Goal: Task Accomplishment & Management: Use online tool/utility

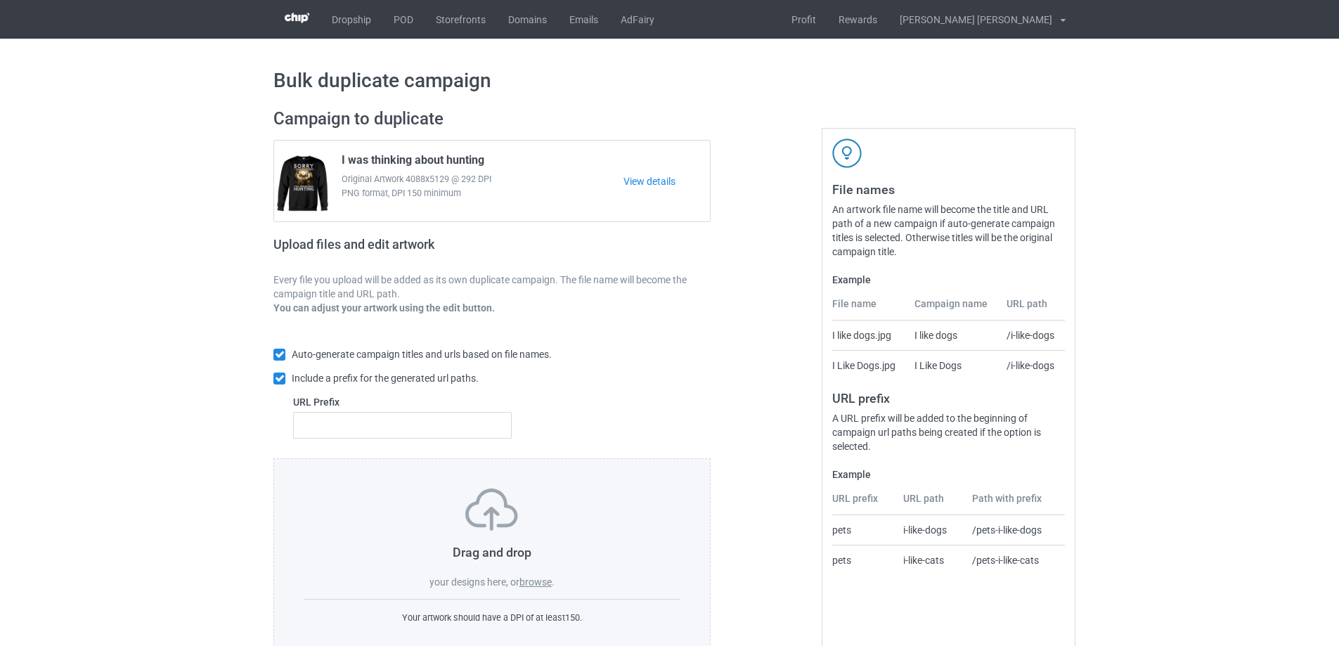
click at [551, 581] on label "browse" at bounding box center [535, 581] width 32 height 11
click at [0, 0] on input "browse" at bounding box center [0, 0] width 0 height 0
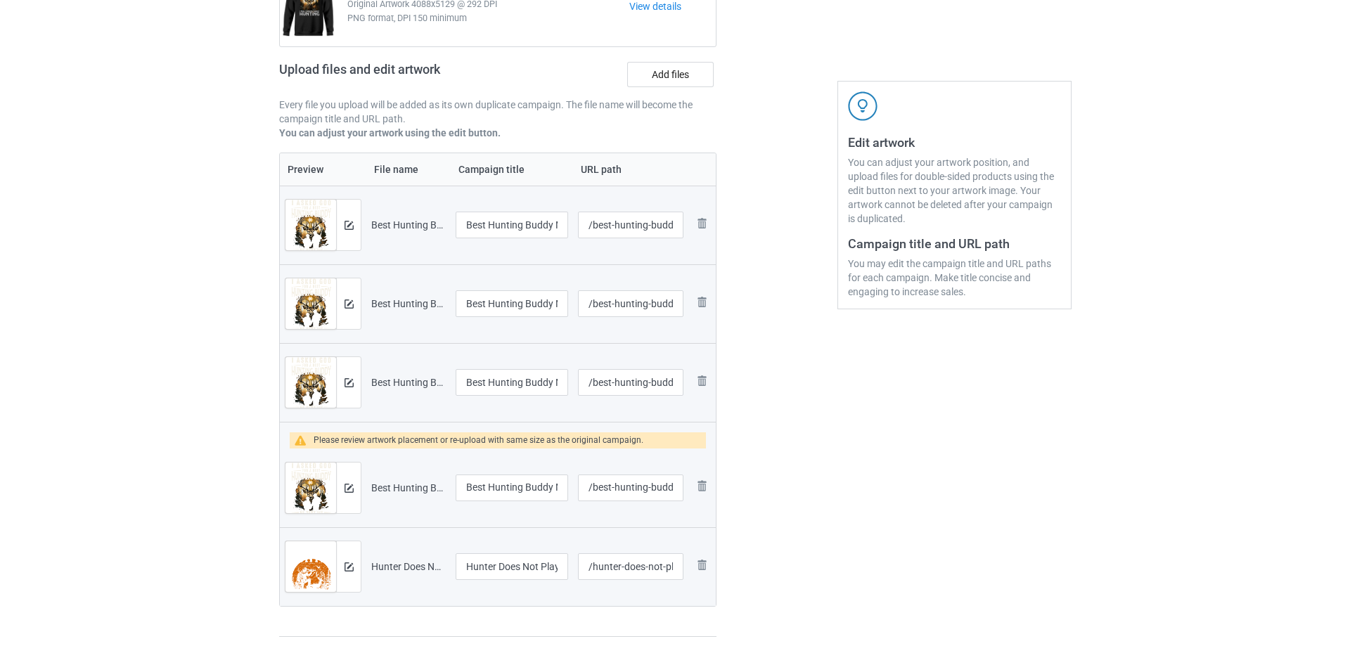
scroll to position [141, 0]
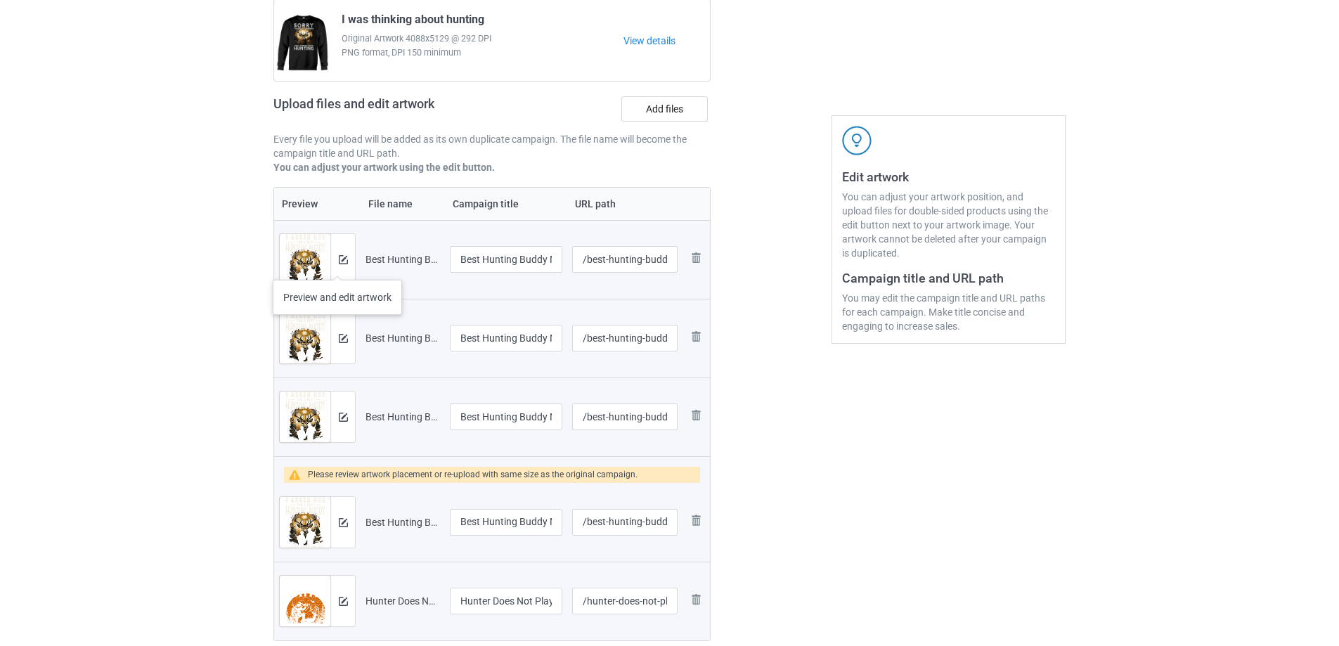
click at [337, 266] on div at bounding box center [342, 259] width 25 height 51
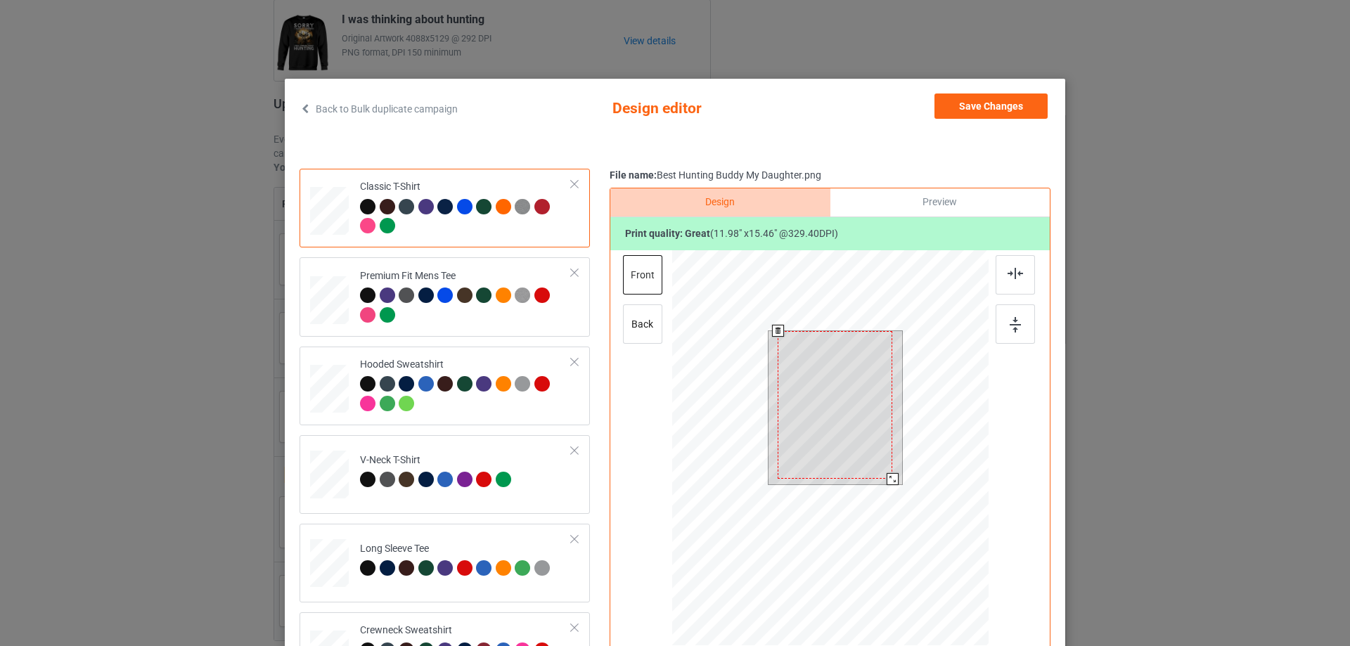
click at [883, 472] on div at bounding box center [834, 405] width 115 height 148
click at [951, 106] on button "Save Changes" at bounding box center [990, 105] width 113 height 25
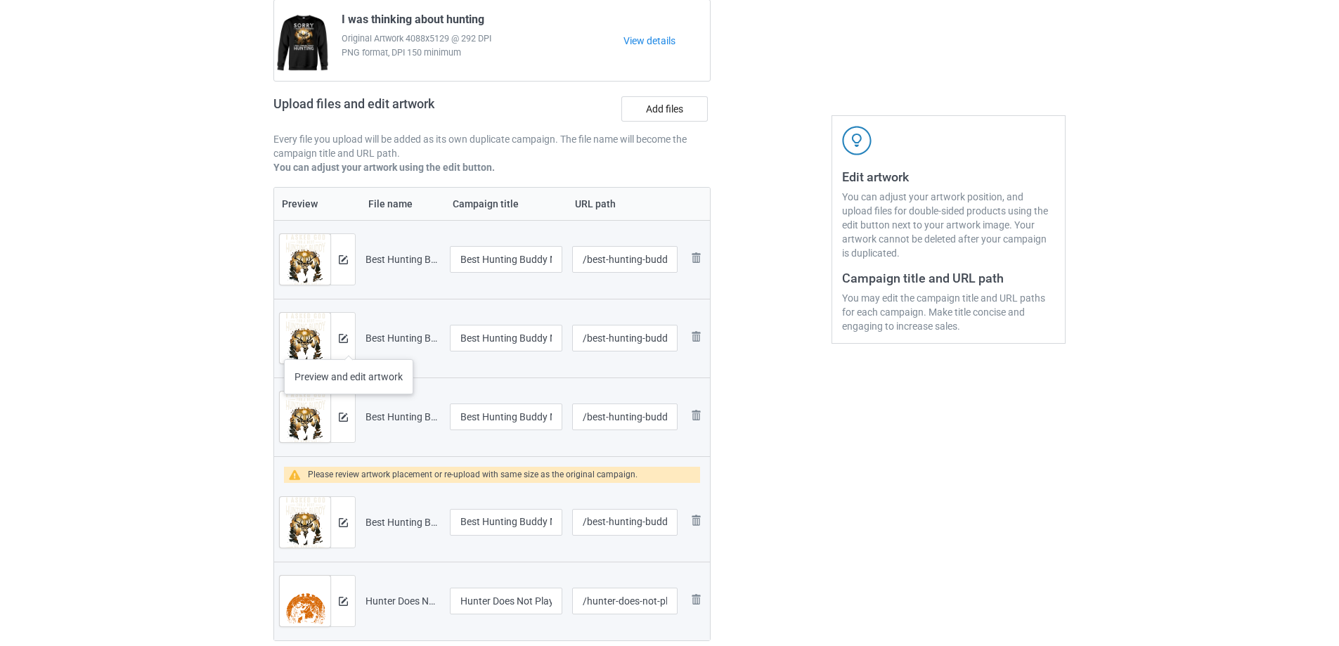
click at [349, 345] on div at bounding box center [342, 338] width 25 height 51
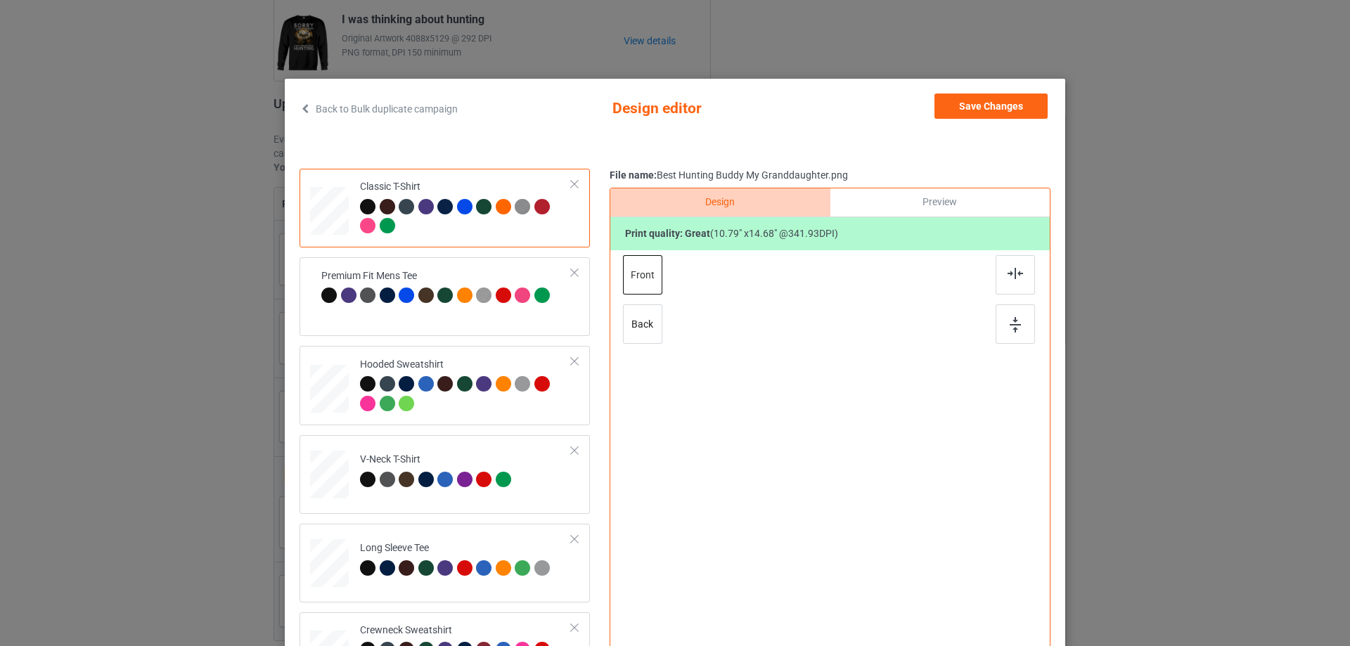
scroll to position [165, 0]
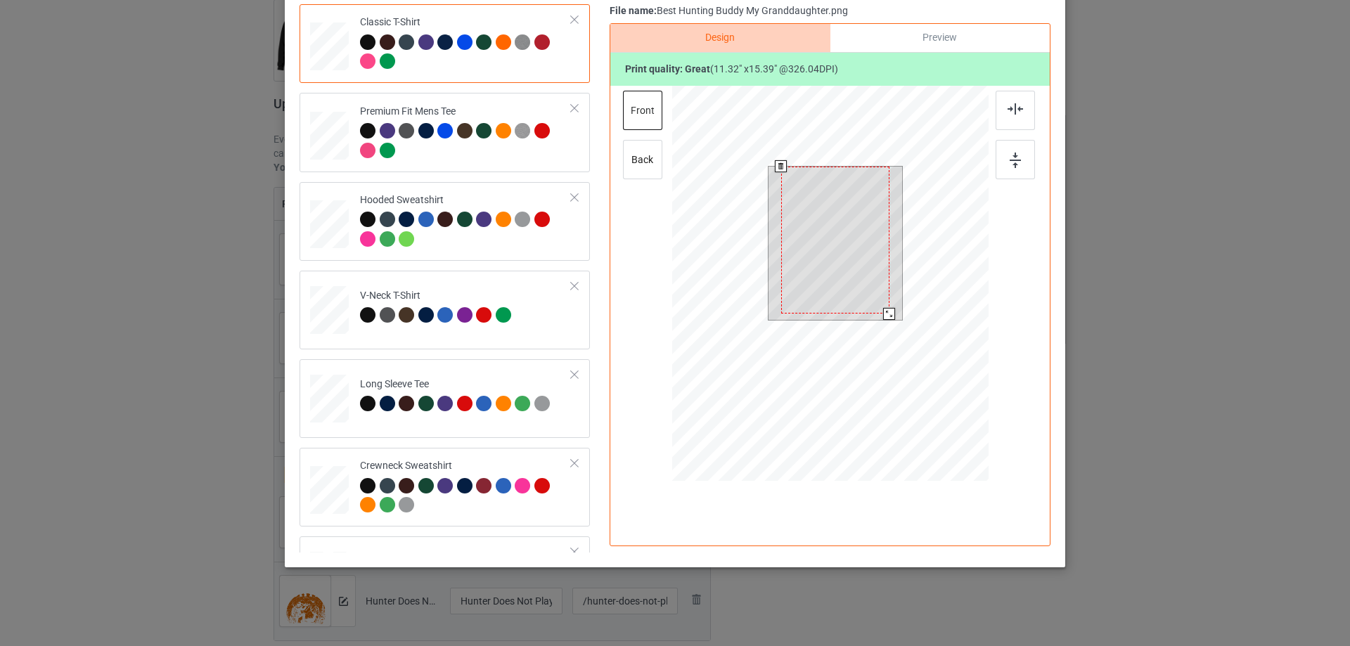
click at [883, 308] on div at bounding box center [889, 314] width 12 height 12
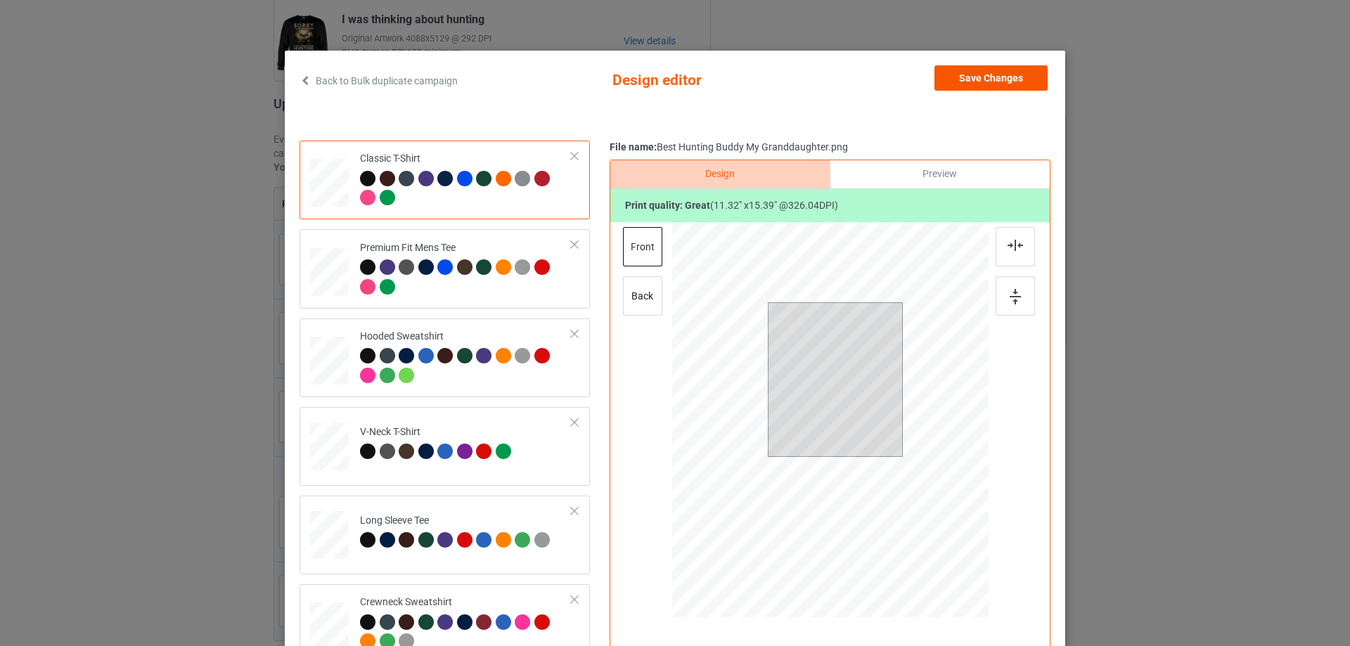
scroll to position [25, 0]
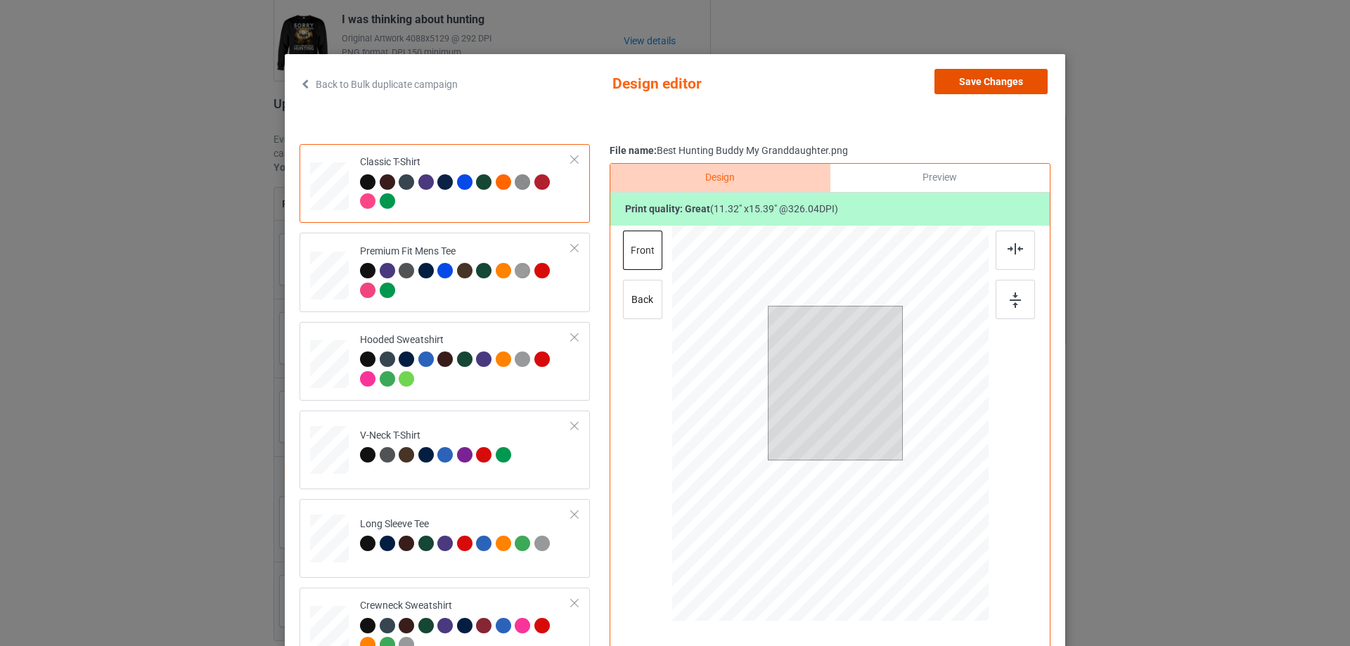
click at [1024, 86] on button "Save Changes" at bounding box center [990, 81] width 113 height 25
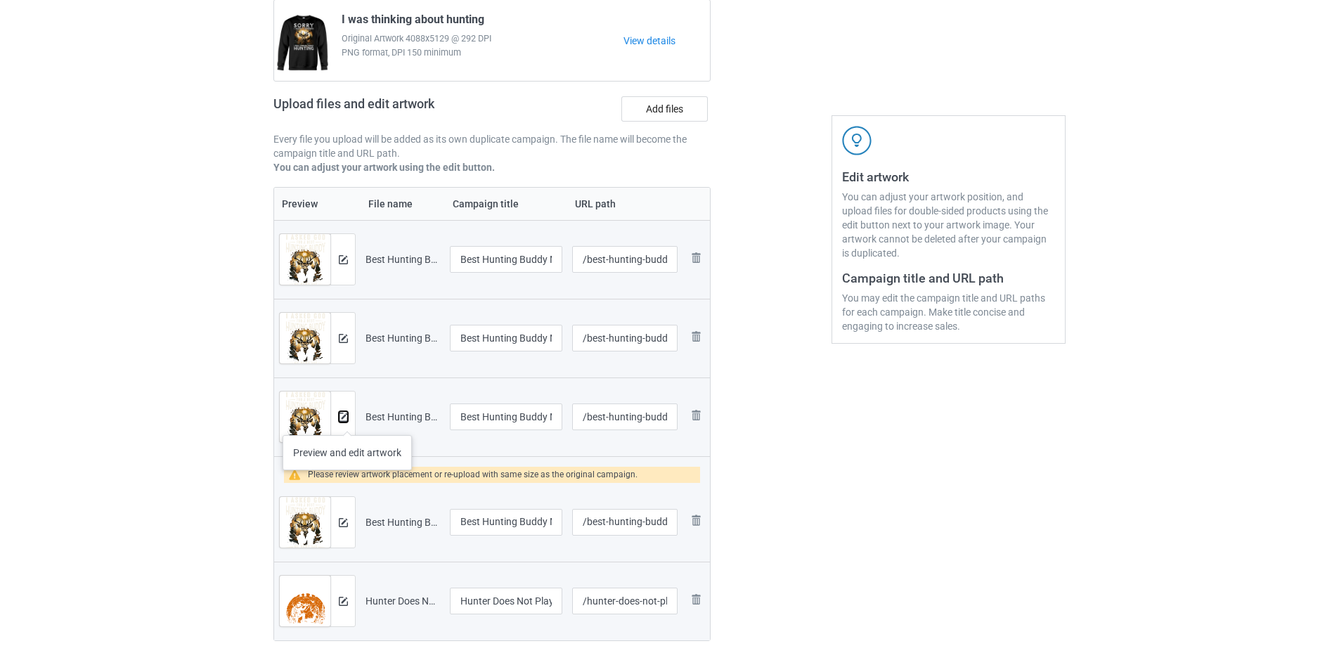
click at [347, 421] on img at bounding box center [343, 417] width 9 height 9
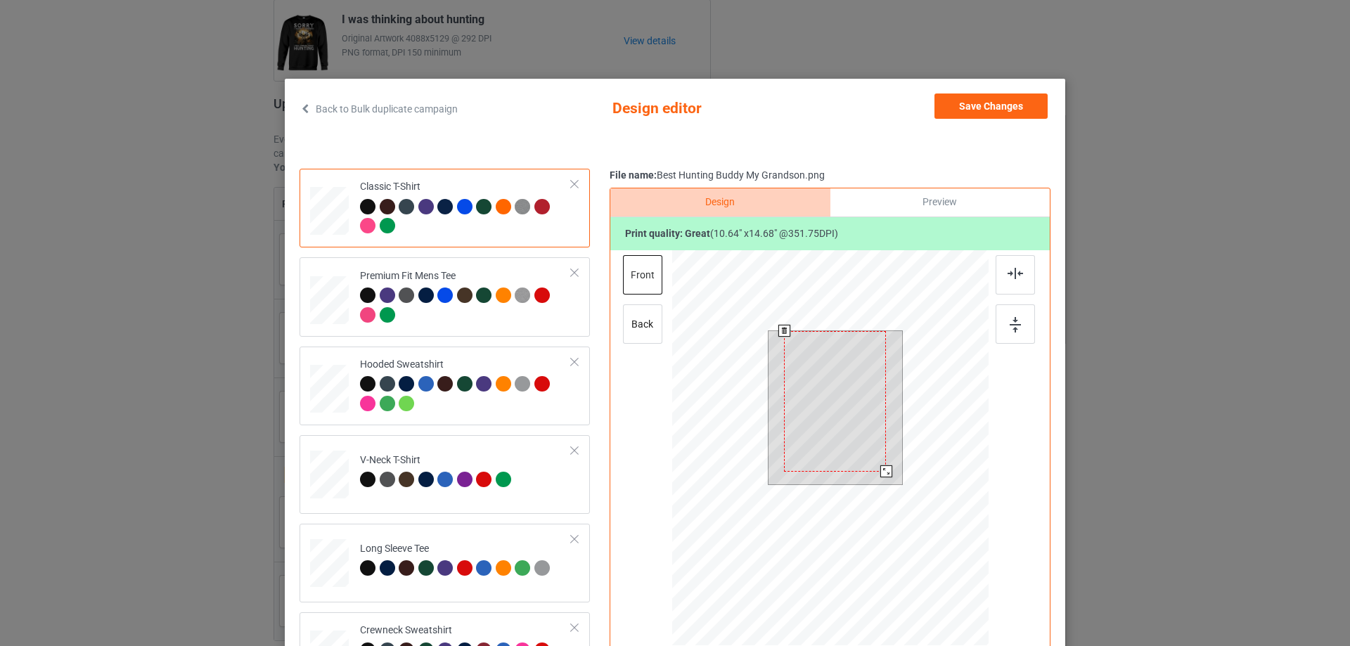
click at [888, 472] on div at bounding box center [835, 407] width 134 height 153
click at [883, 474] on div at bounding box center [887, 476] width 12 height 12
click at [969, 106] on button "Save Changes" at bounding box center [990, 105] width 113 height 25
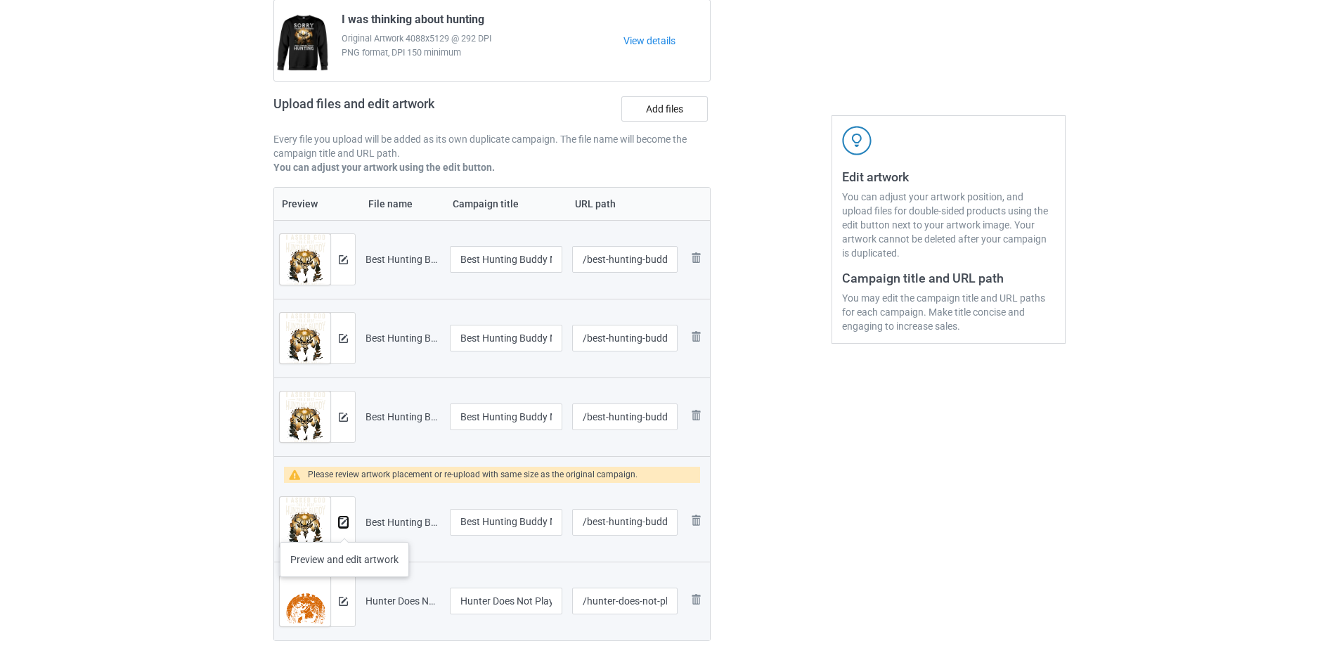
click at [344, 528] on button at bounding box center [343, 522] width 9 height 11
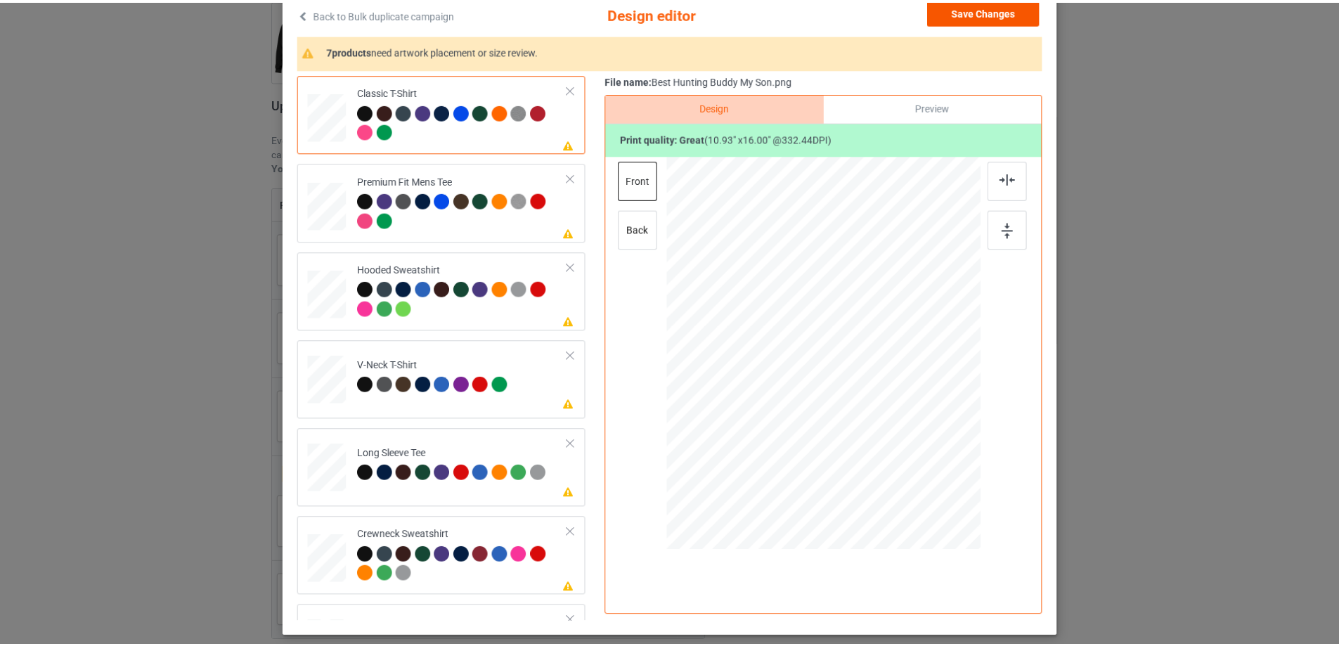
scroll to position [70, 0]
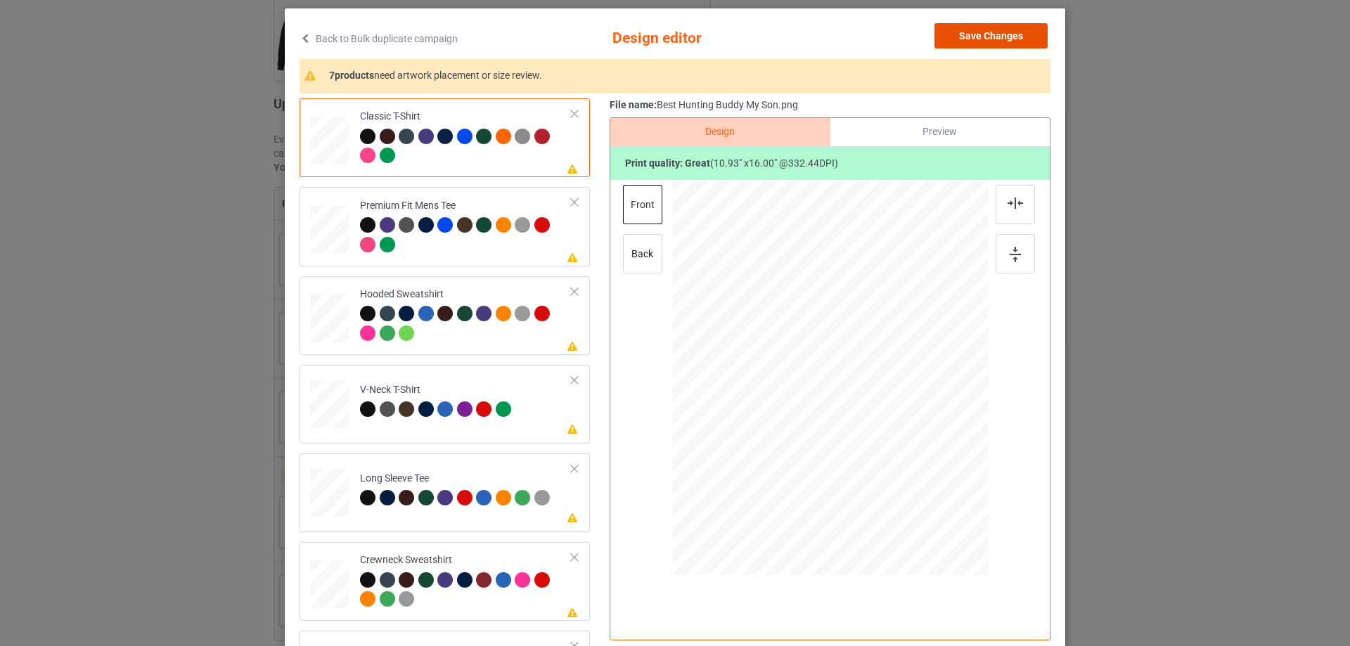
click at [974, 39] on button "Save Changes" at bounding box center [990, 35] width 113 height 25
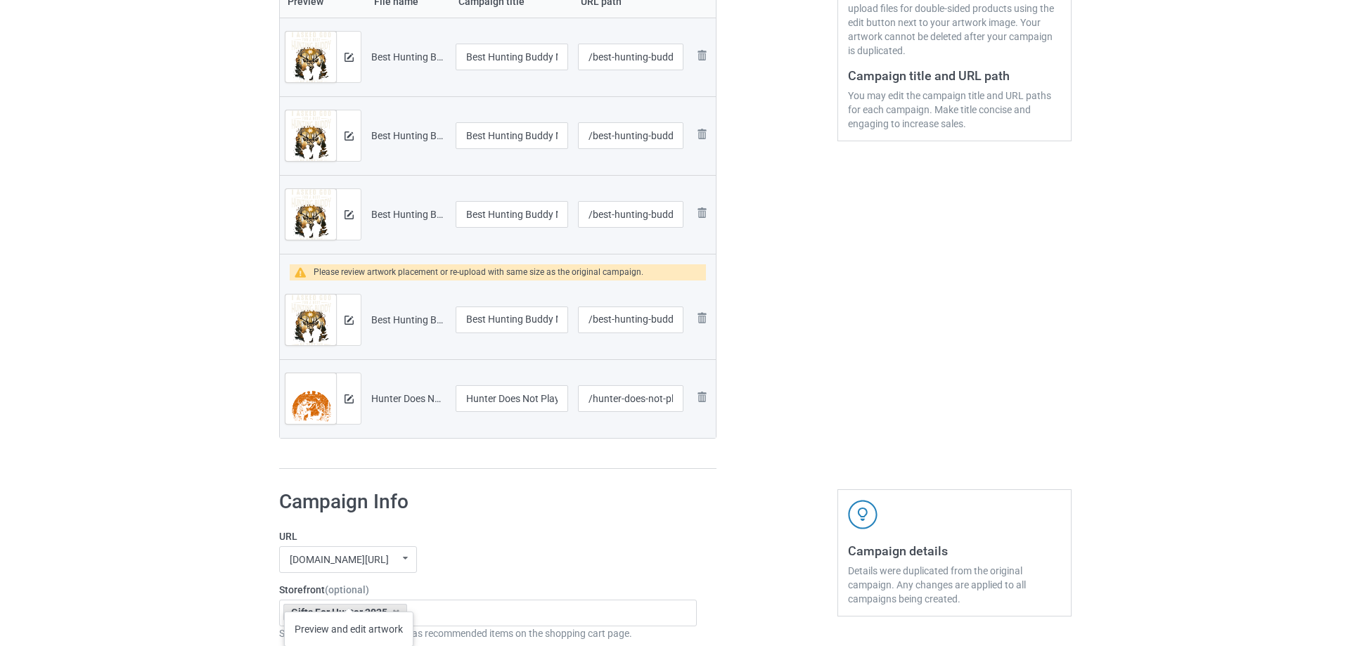
scroll to position [351, 0]
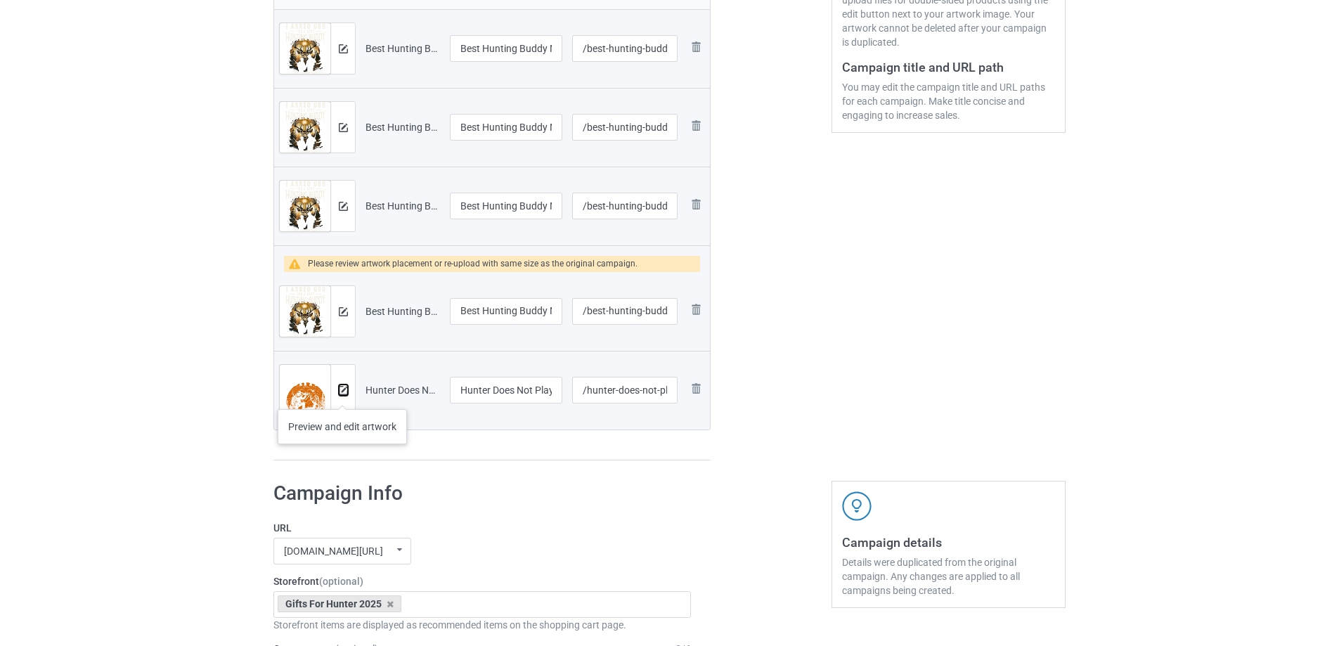
click at [342, 395] on img at bounding box center [343, 390] width 9 height 9
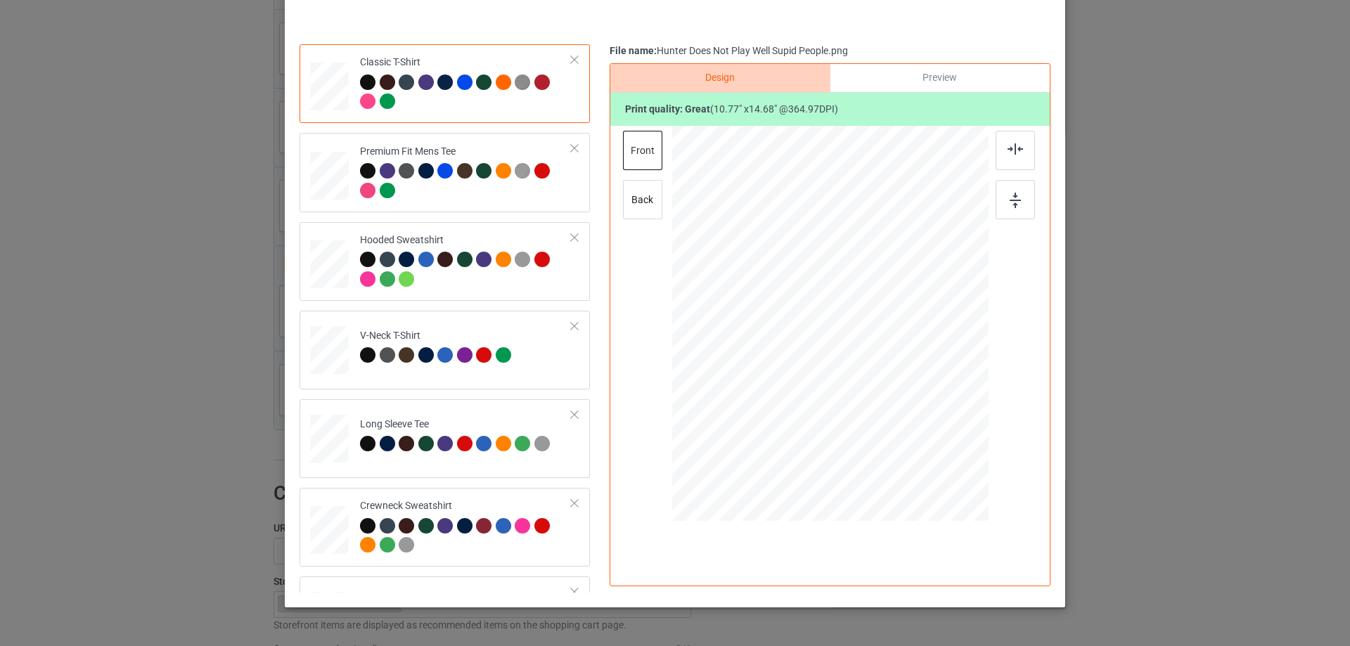
scroll to position [165, 0]
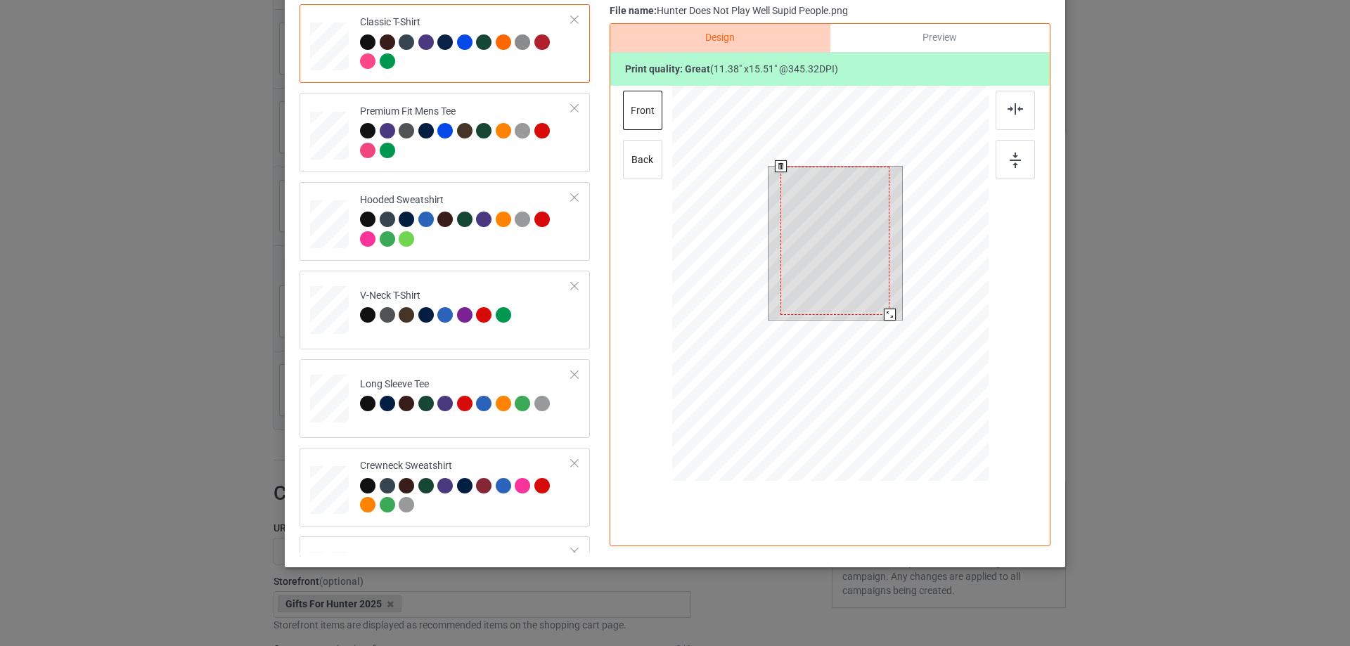
click at [884, 311] on div at bounding box center [890, 315] width 12 height 12
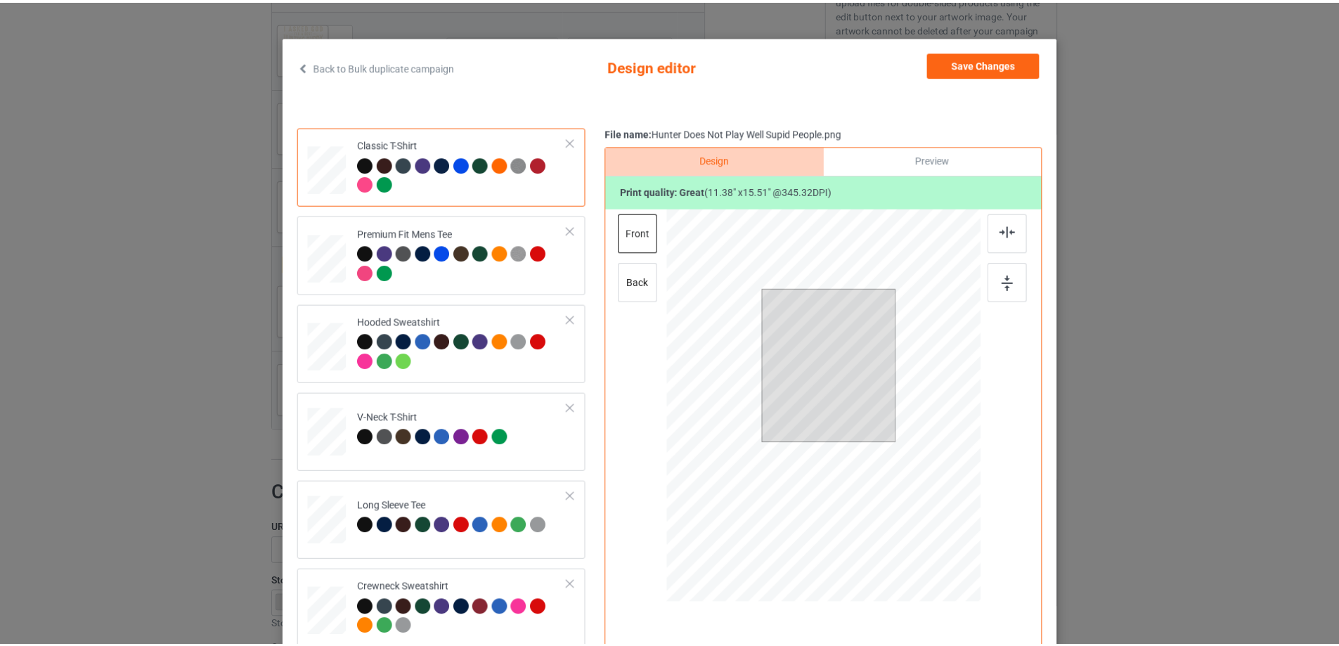
scroll to position [0, 0]
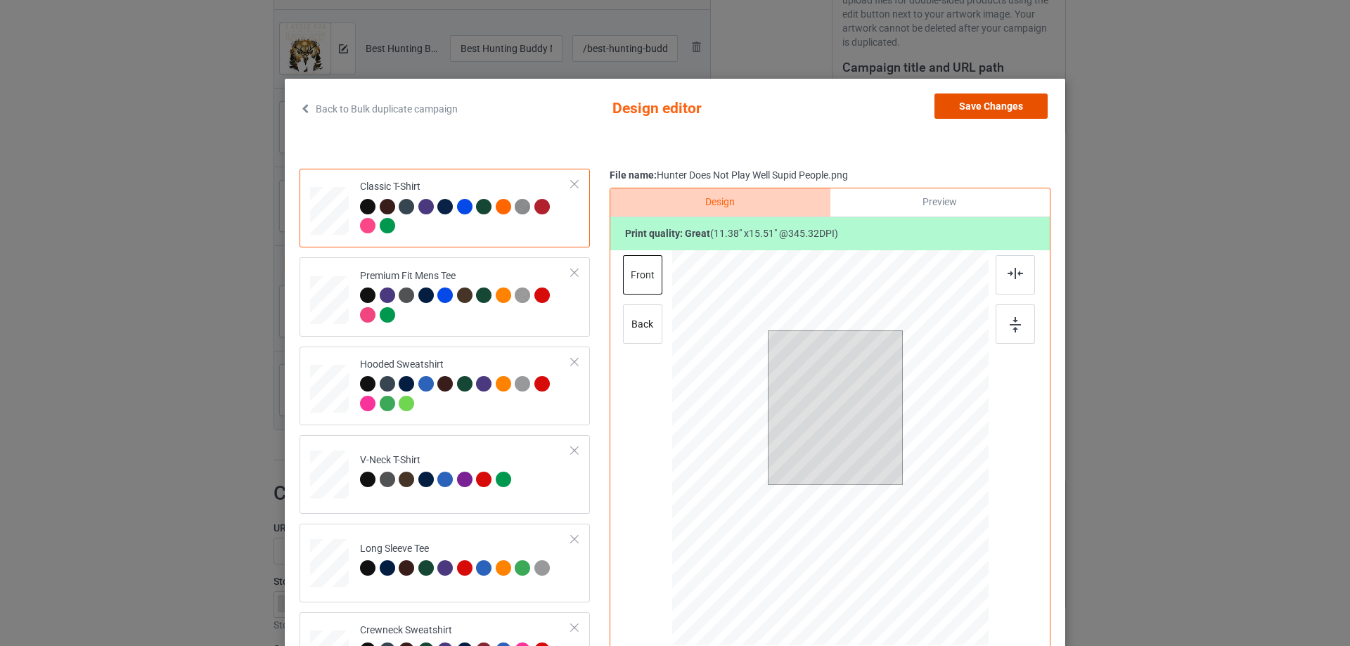
click at [989, 111] on button "Save Changes" at bounding box center [990, 105] width 113 height 25
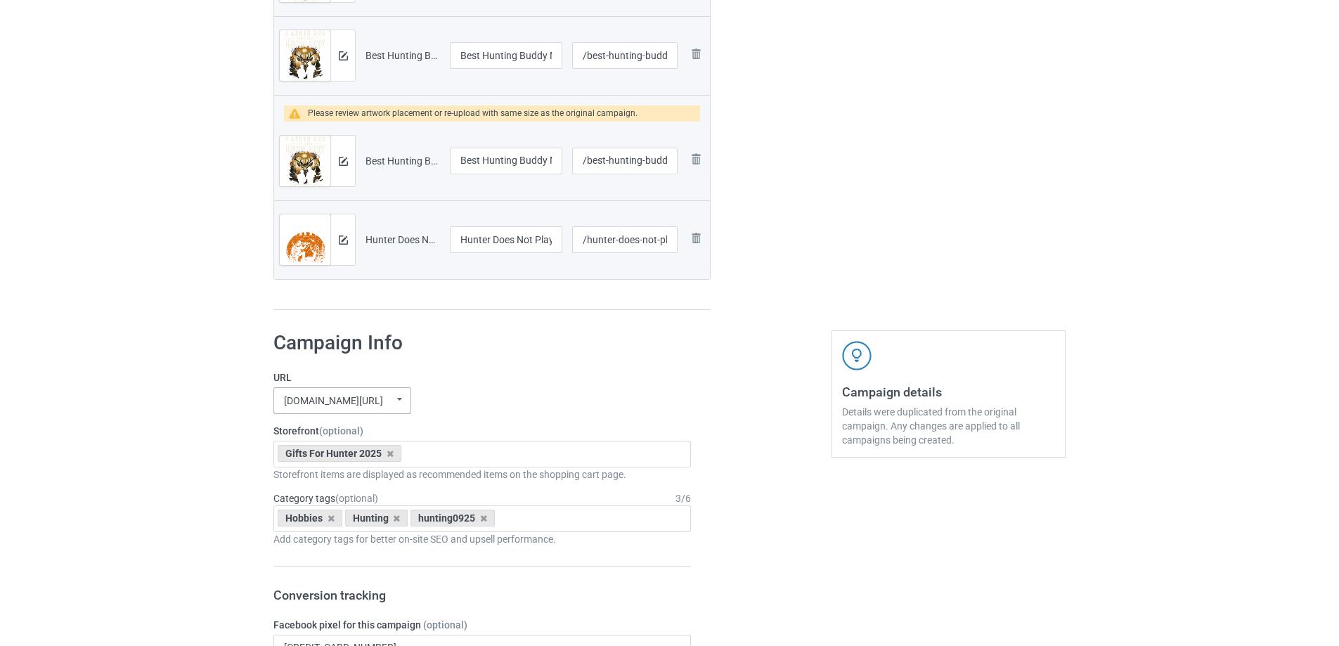
scroll to position [633, 0]
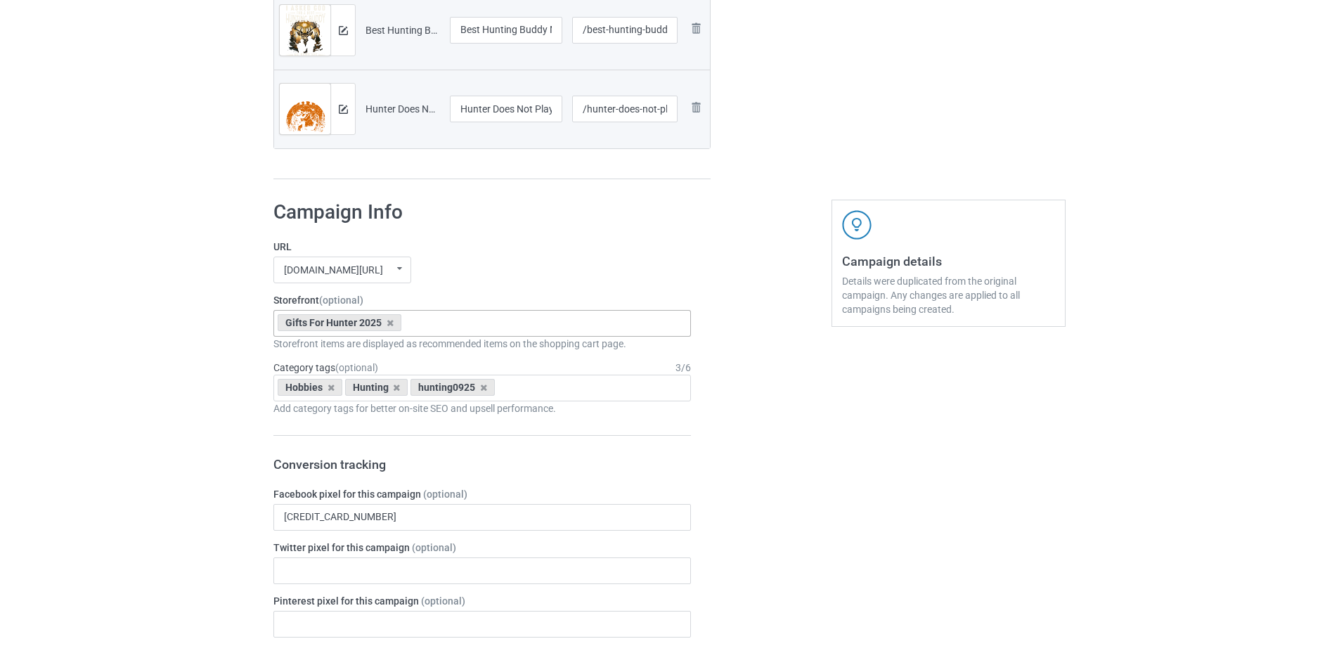
click at [451, 321] on div "Gifts For Hunter 2025 Gifts For Bikers No Hobby [DATE] Hide And Seek World Cham…" at bounding box center [482, 323] width 418 height 27
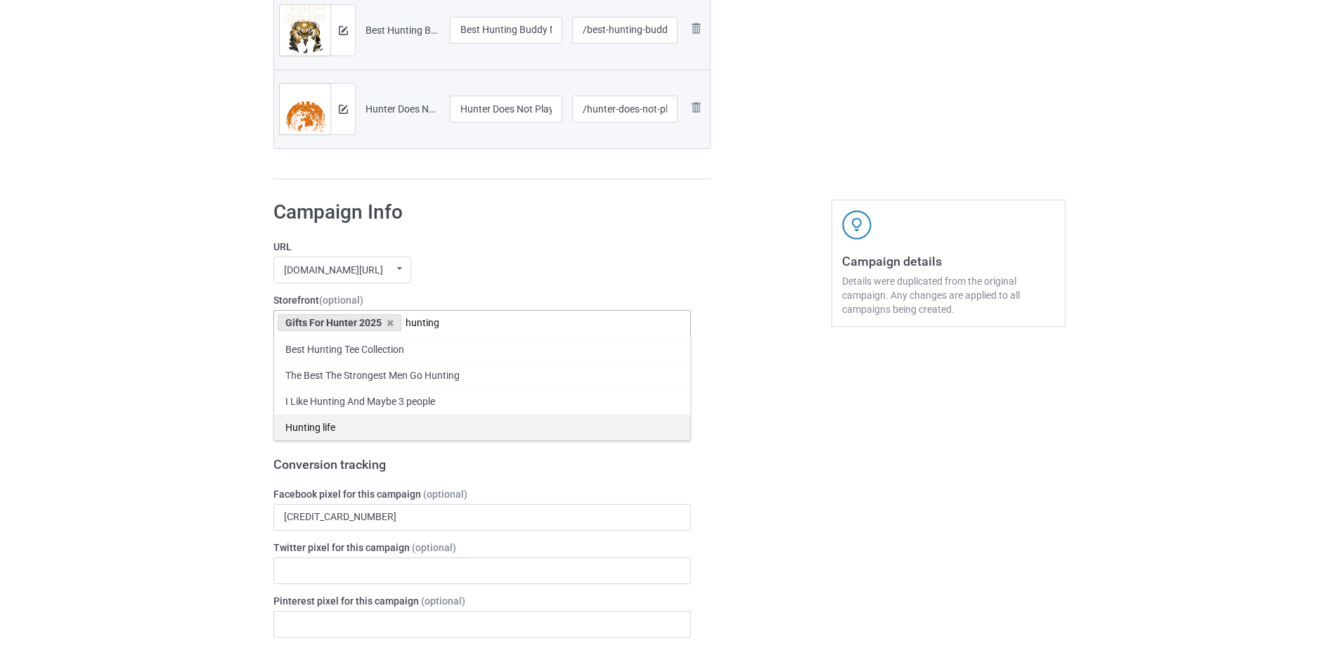
type input "hunting"
click at [317, 426] on div "Hunting life" at bounding box center [482, 427] width 416 height 26
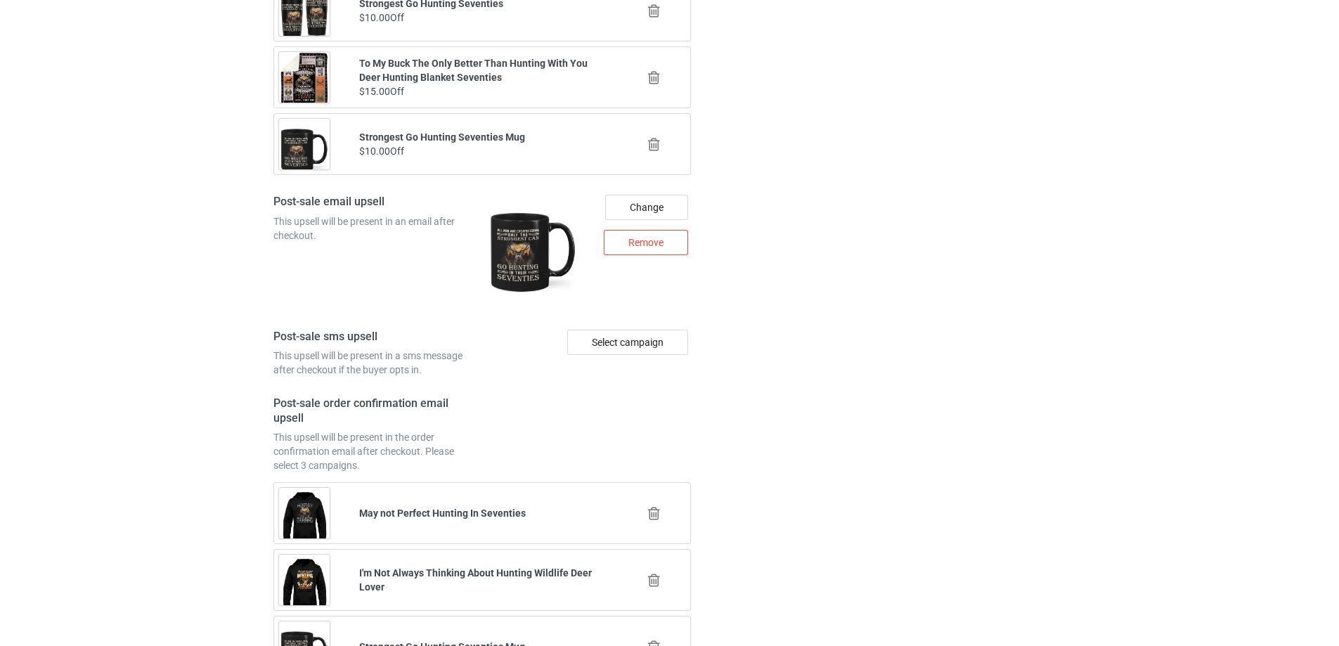
scroll to position [2237, 0]
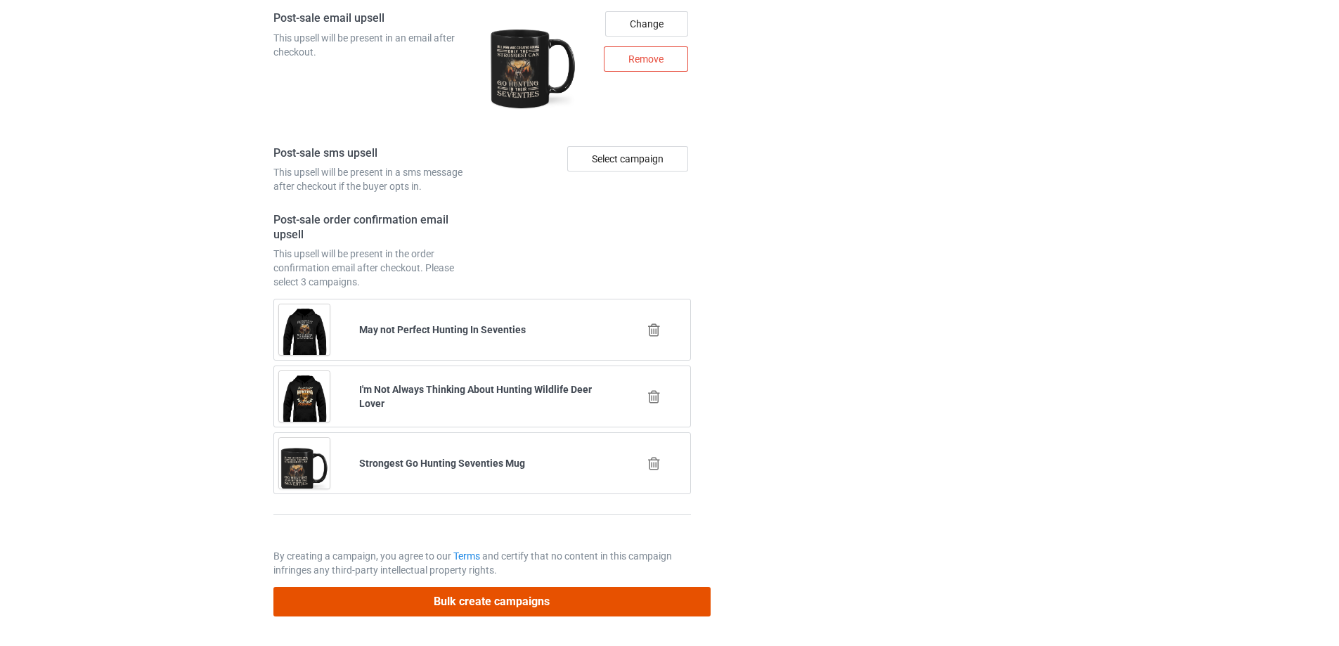
click at [419, 613] on button "Bulk create campaigns" at bounding box center [491, 601] width 437 height 29
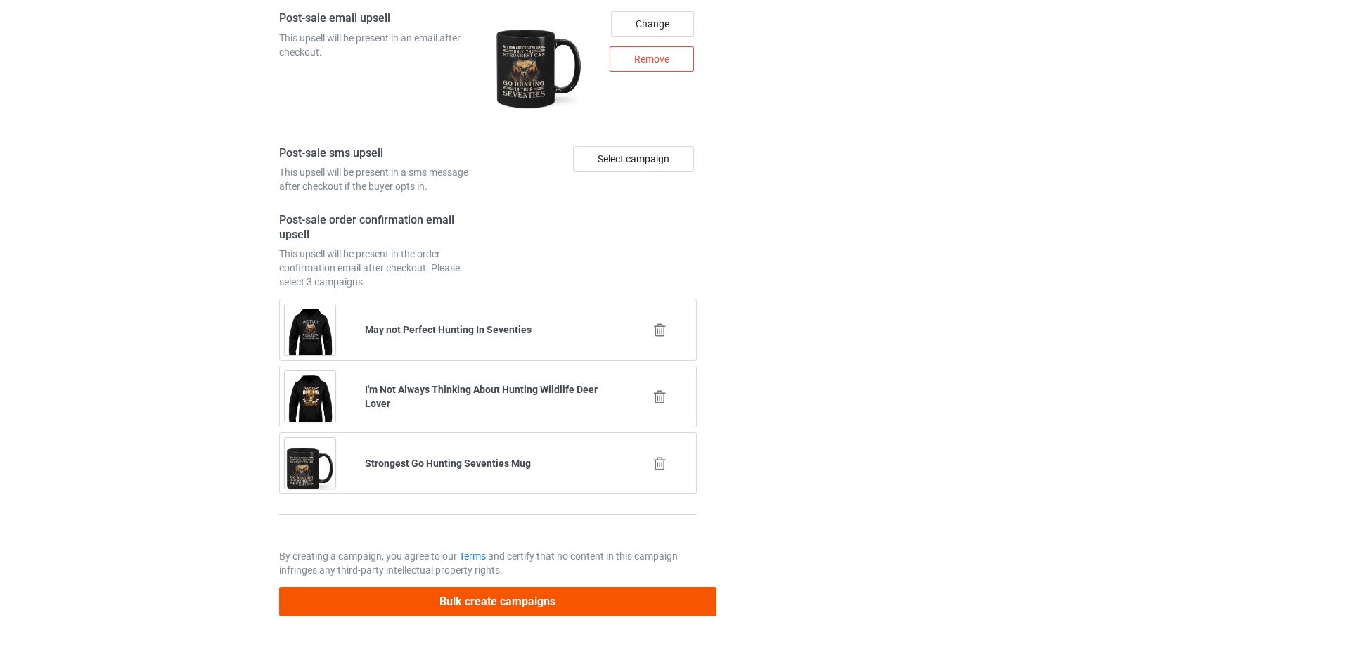
scroll to position [0, 0]
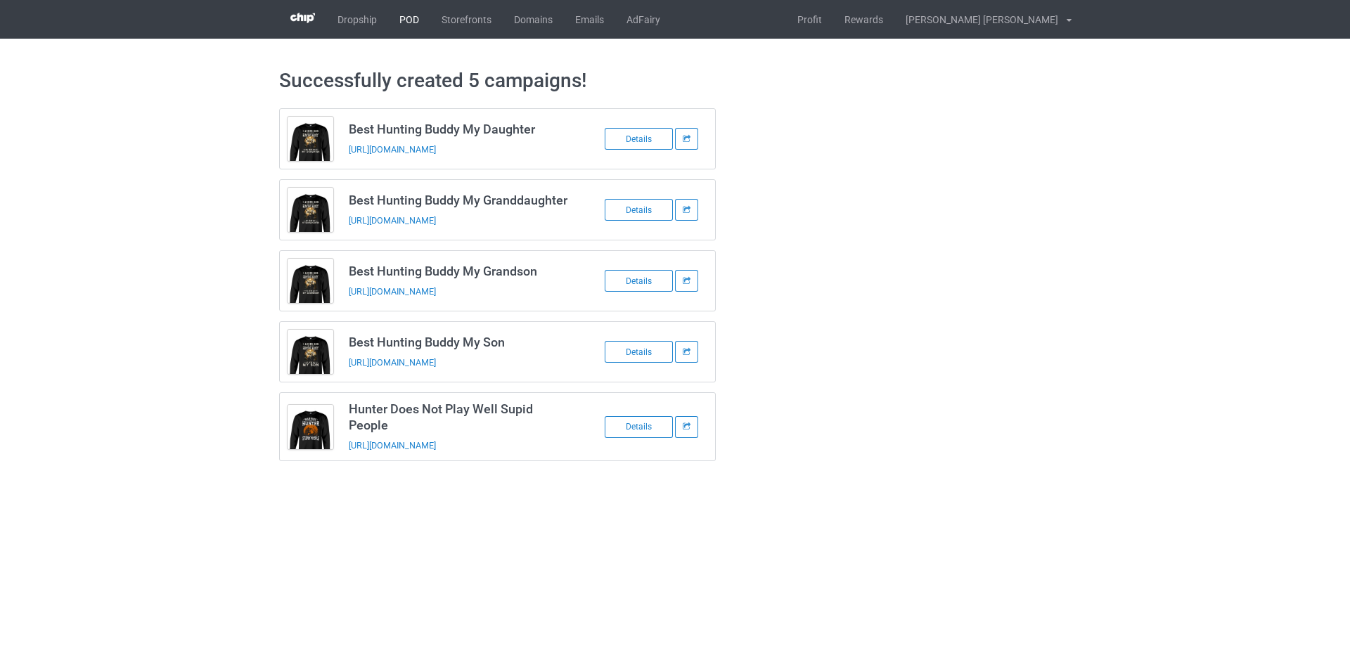
click at [405, 15] on link "POD" at bounding box center [409, 19] width 42 height 39
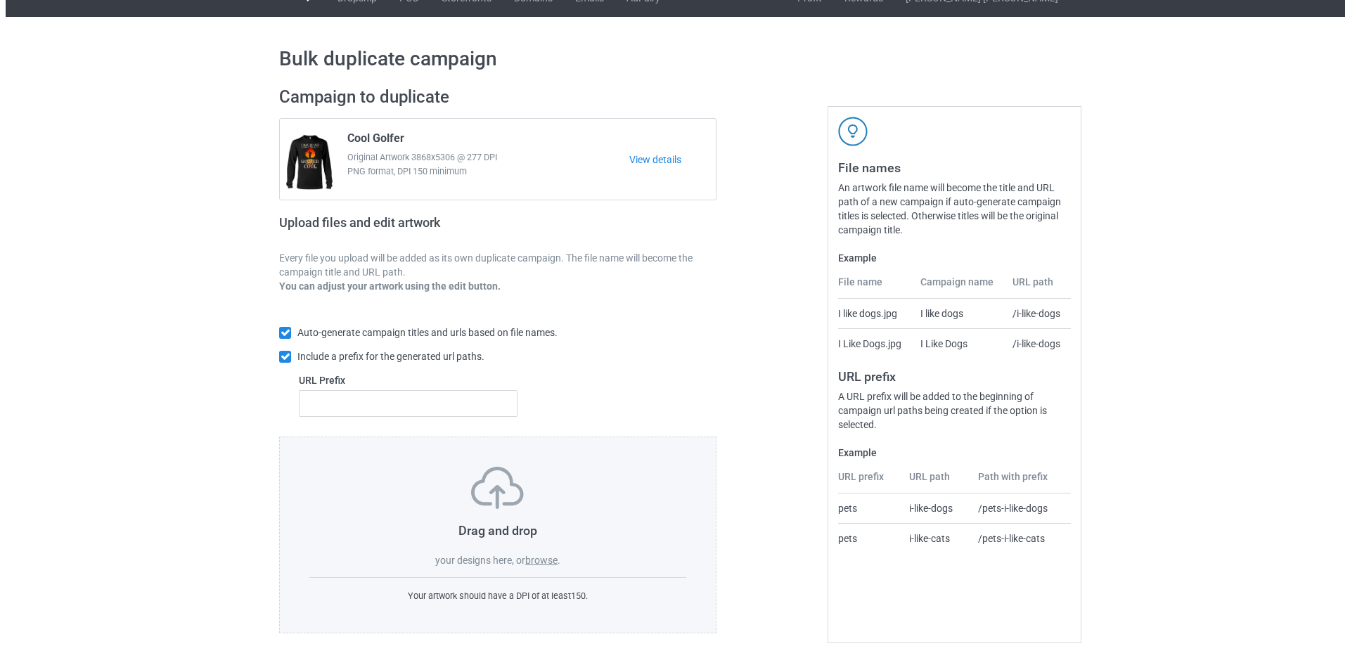
scroll to position [39, 0]
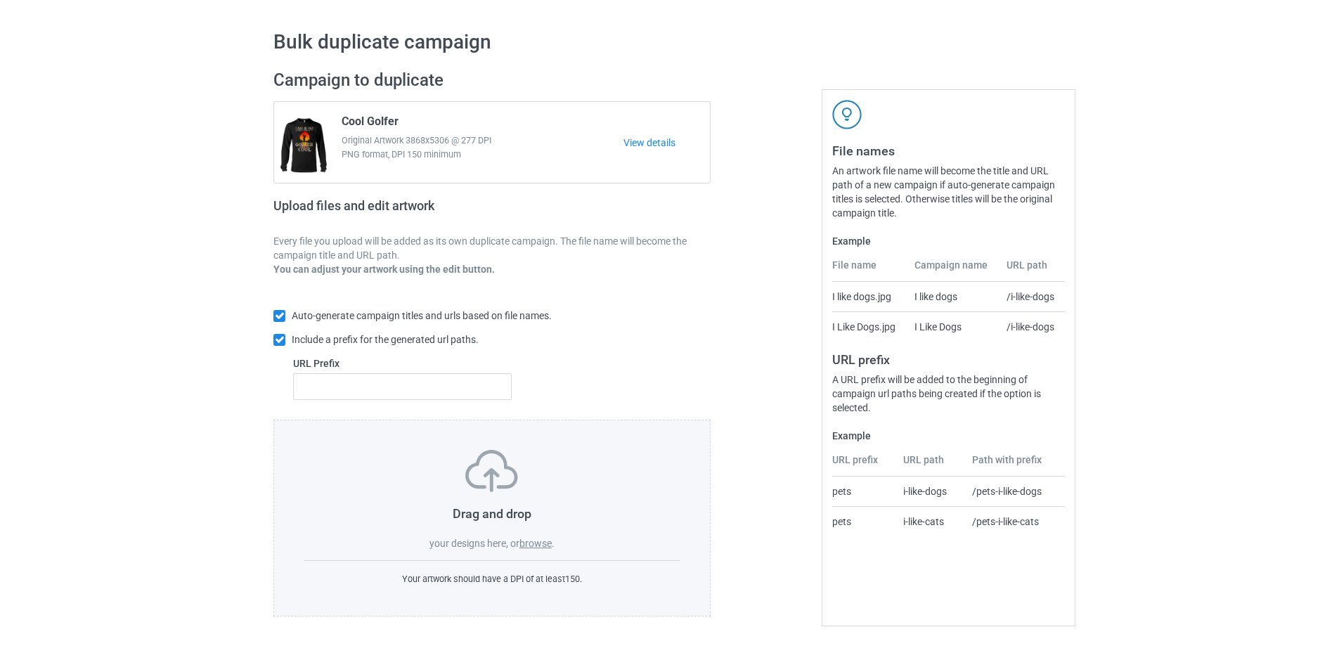
click at [534, 541] on label "browse" at bounding box center [535, 543] width 32 height 11
click at [0, 0] on input "browse" at bounding box center [0, 0] width 0 height 0
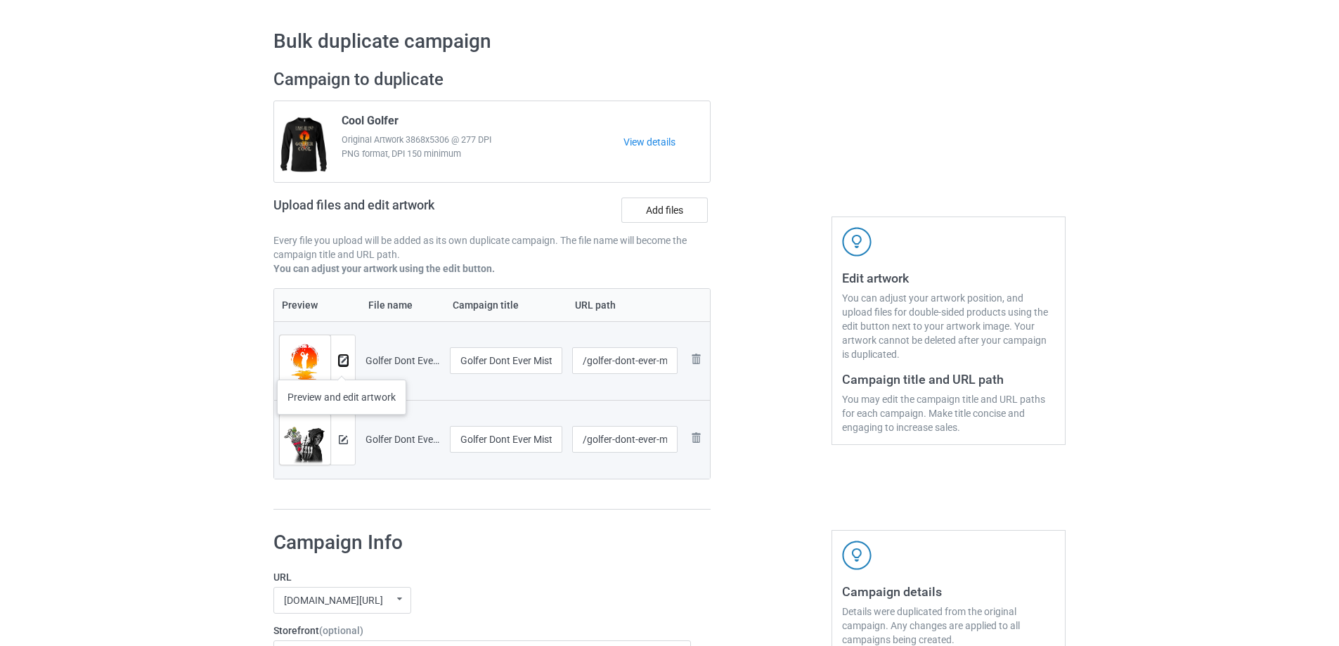
click at [342, 366] on img at bounding box center [343, 360] width 9 height 9
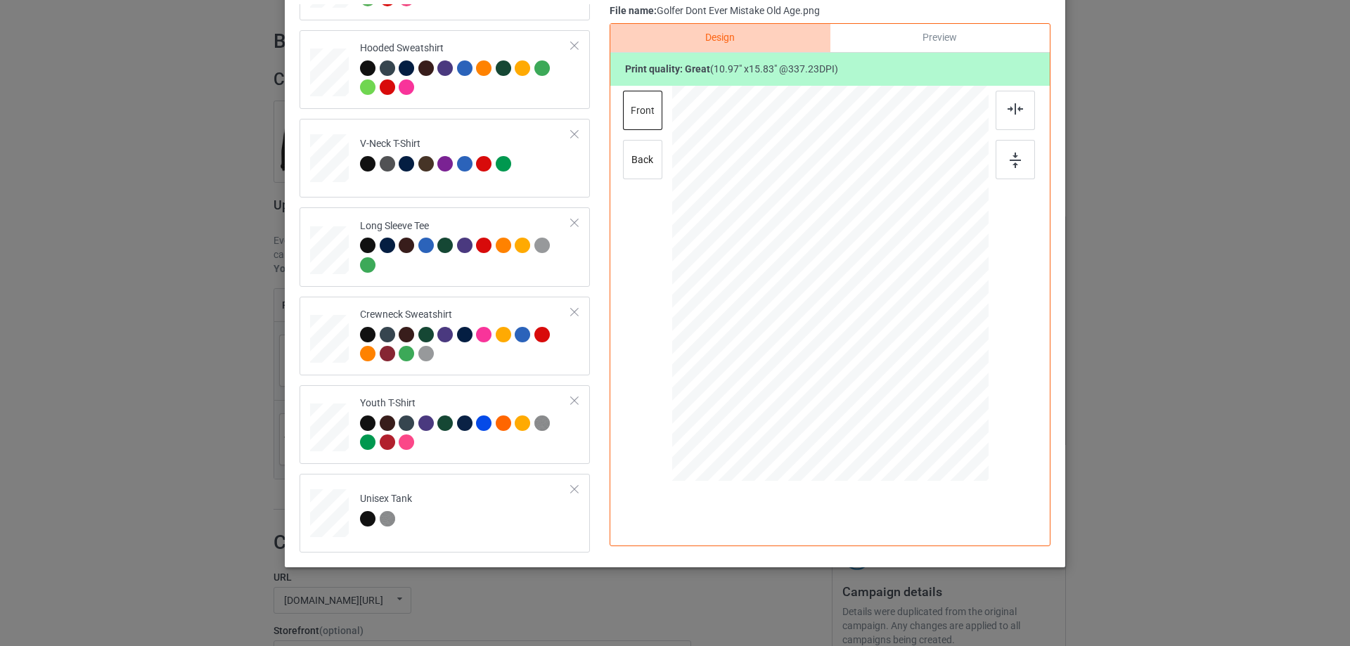
scroll to position [0, 0]
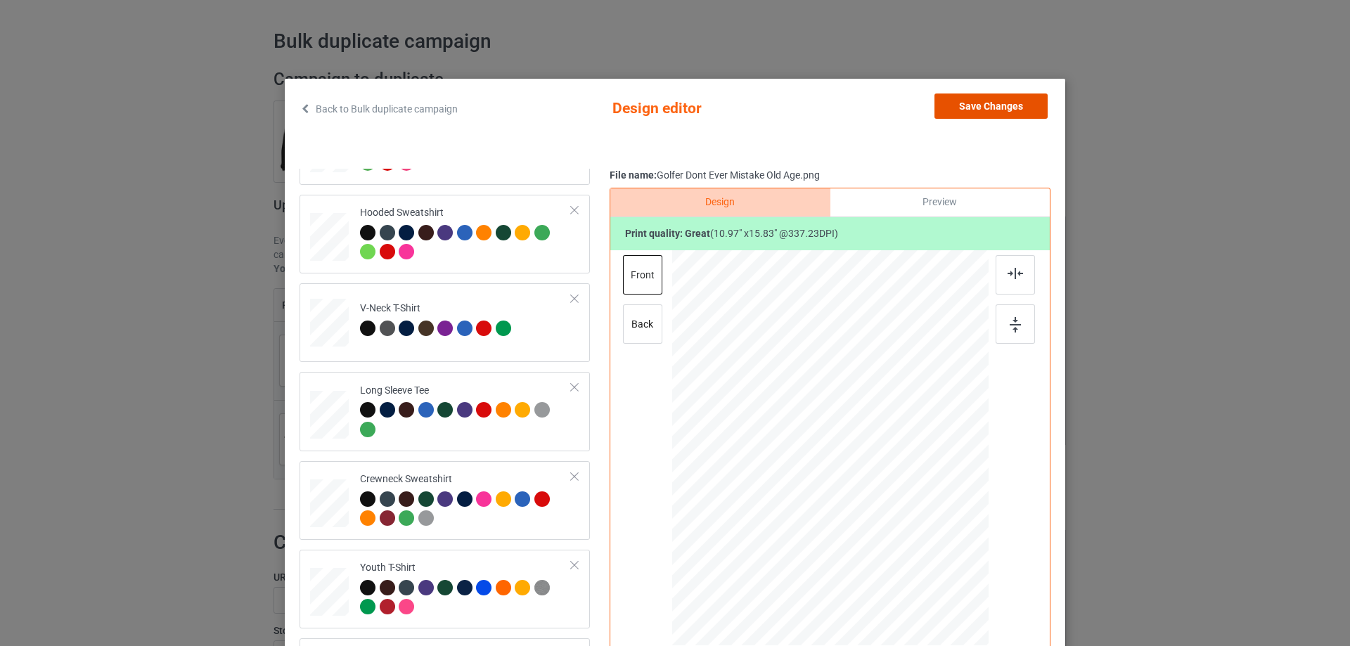
click at [971, 95] on button "Save Changes" at bounding box center [990, 105] width 113 height 25
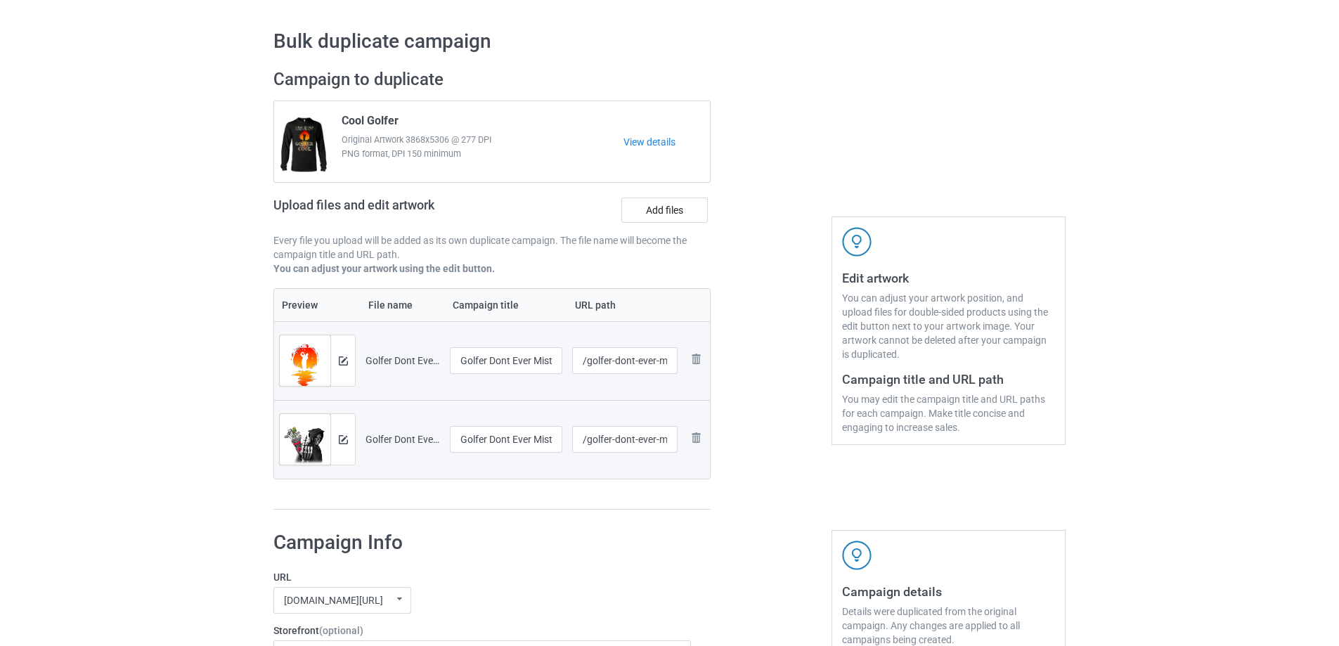
click at [351, 435] on div at bounding box center [342, 439] width 25 height 51
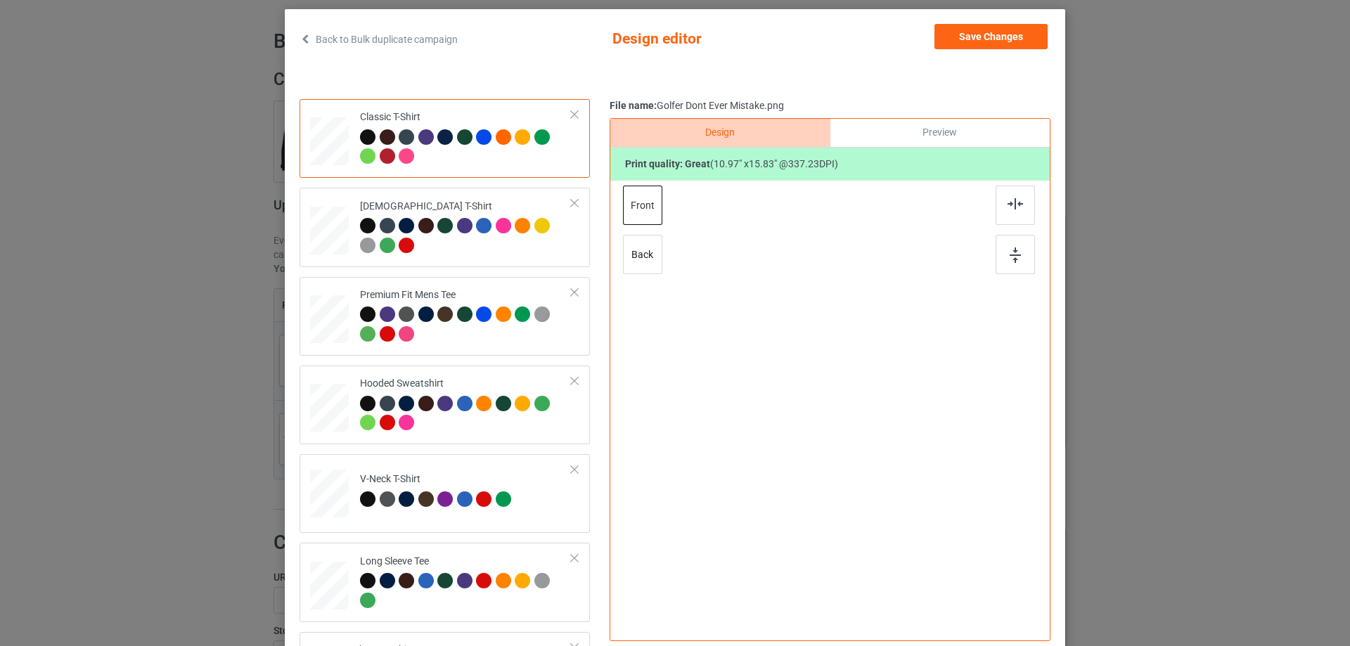
scroll to position [70, 0]
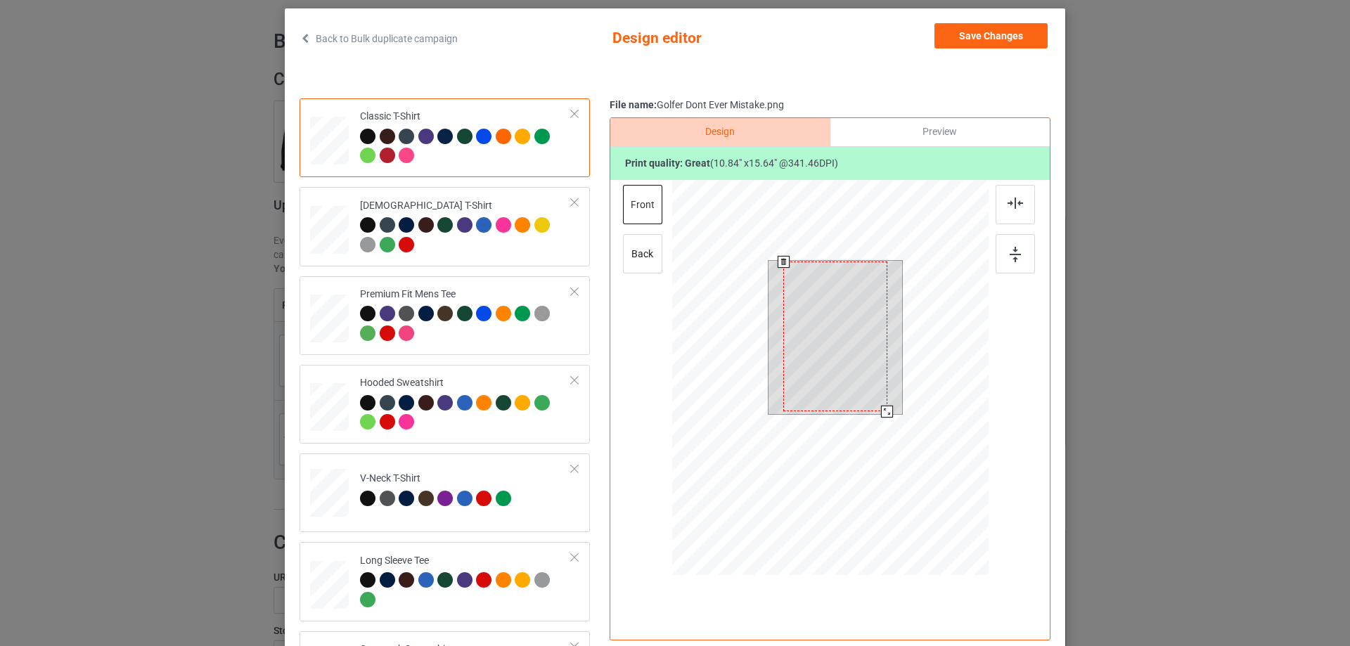
click at [884, 410] on div at bounding box center [887, 412] width 12 height 12
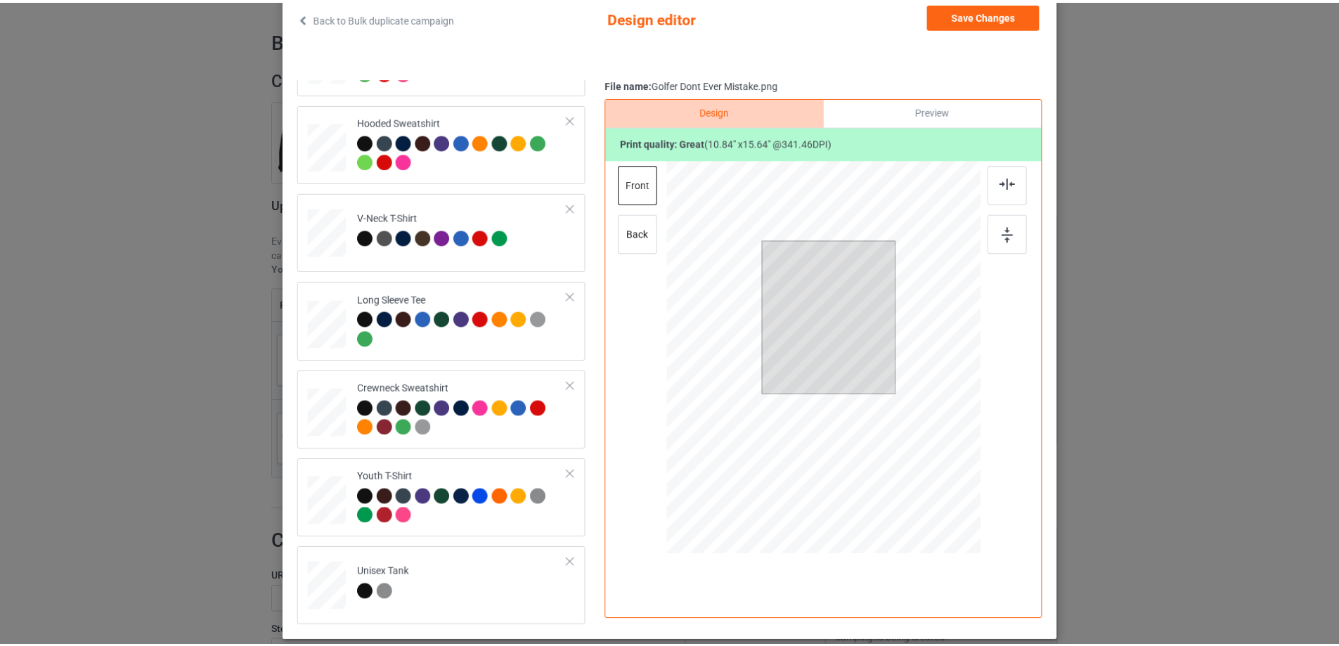
scroll to position [0, 0]
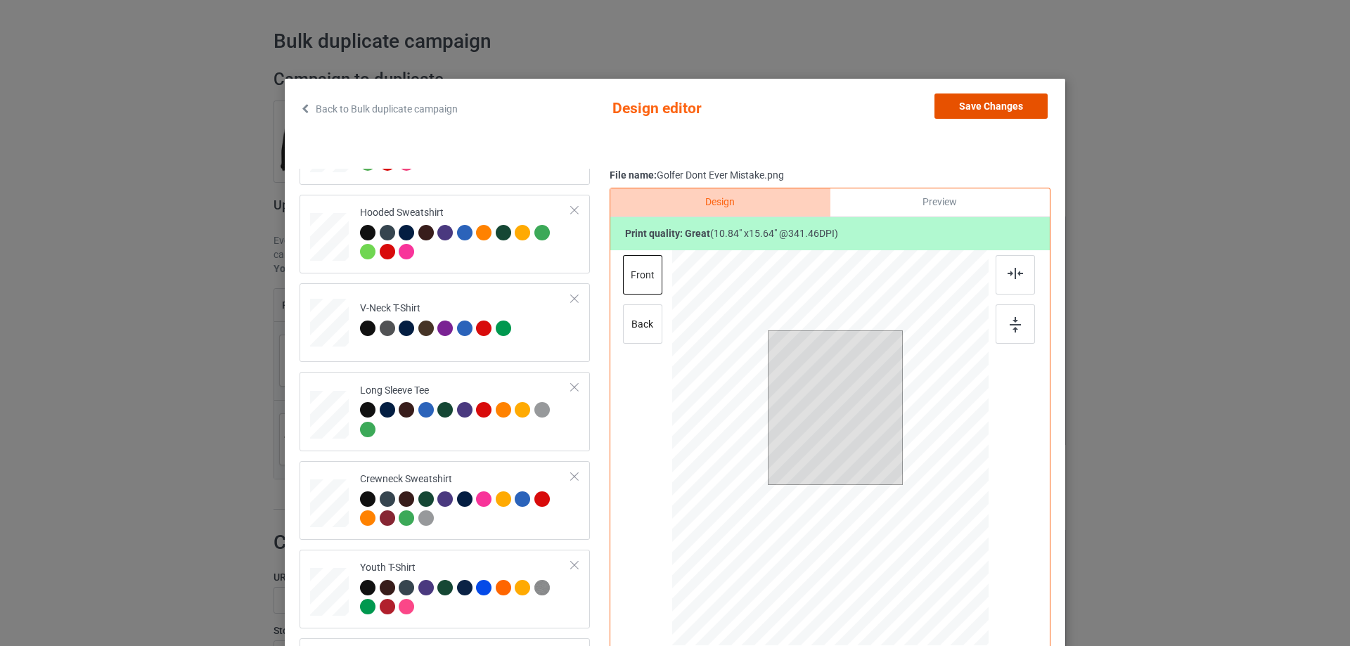
click at [964, 100] on button "Save Changes" at bounding box center [990, 105] width 113 height 25
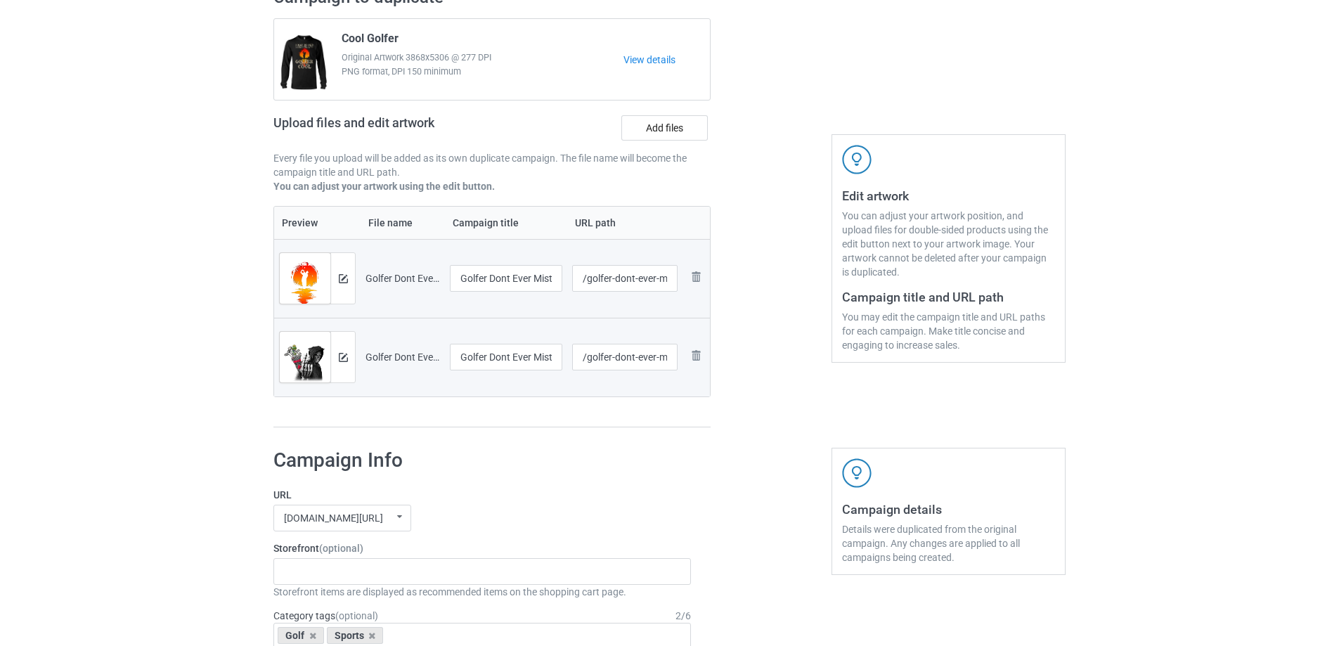
scroll to position [250, 0]
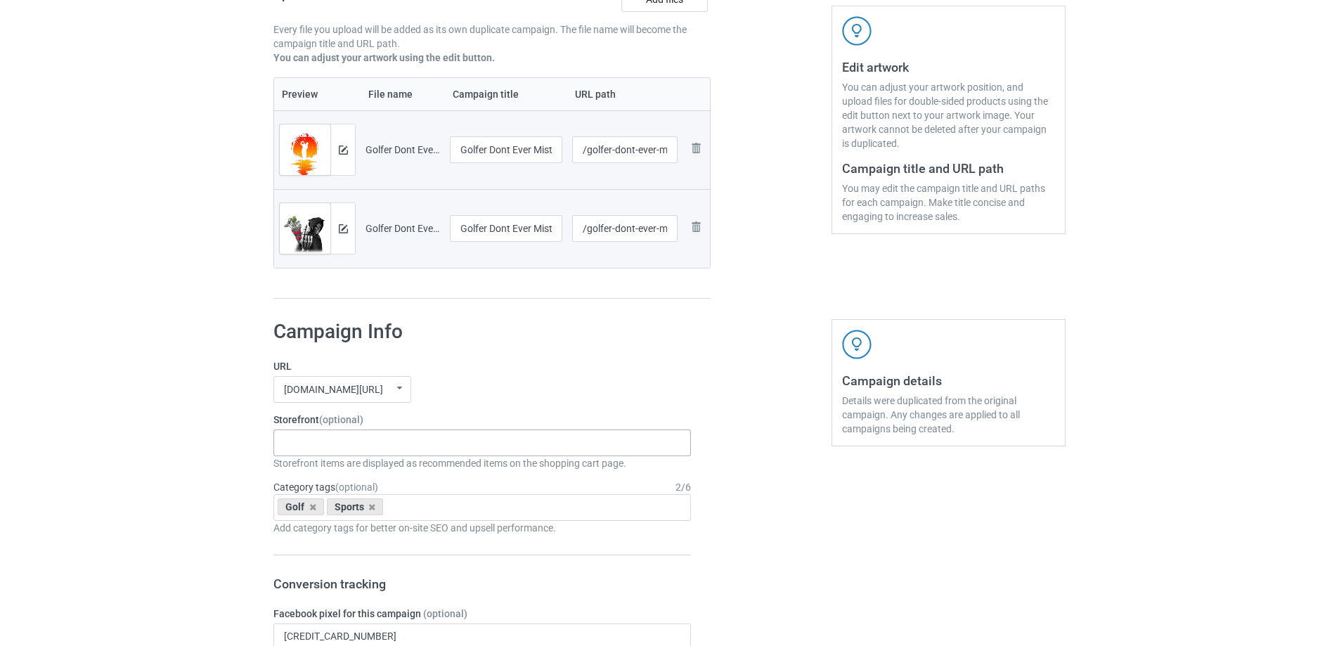
click at [378, 448] on div "Gifts For Hunter 2025 Gifts For Bikers No Hobby [DATE] Hide And Seek World Cham…" at bounding box center [482, 442] width 418 height 27
type input "golf"
click at [326, 472] on div "I Love Golf" at bounding box center [482, 468] width 416 height 26
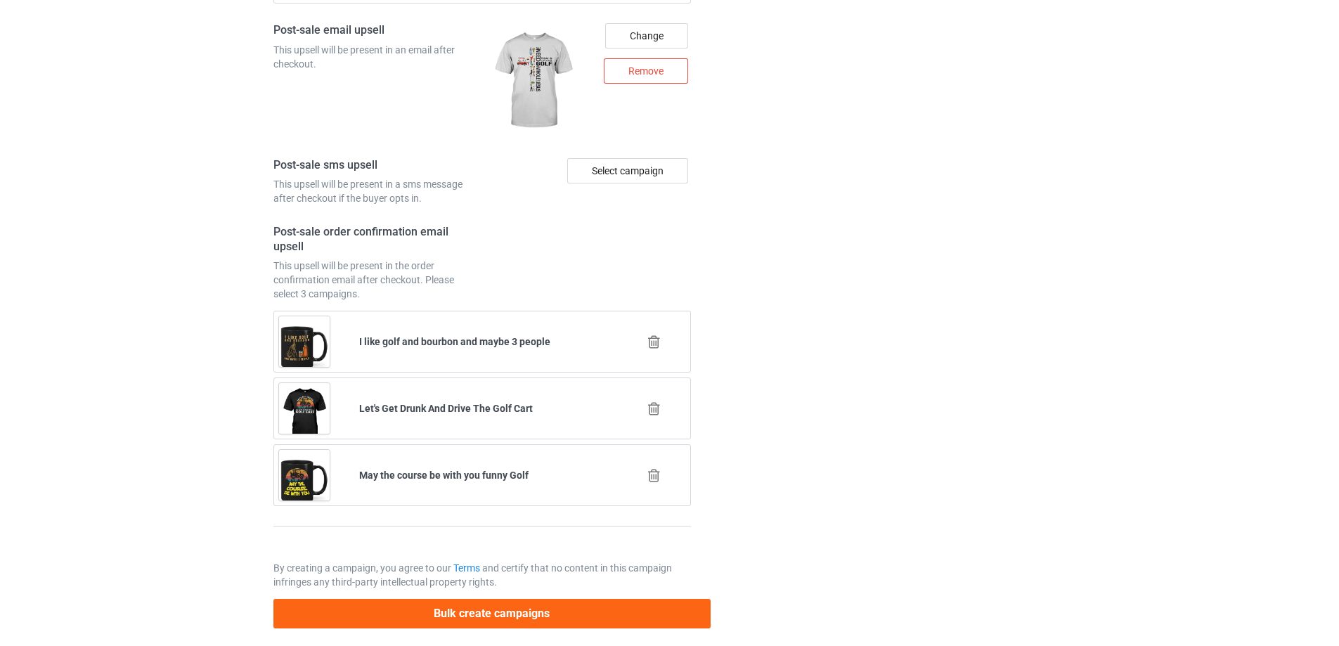
scroll to position [1974, 0]
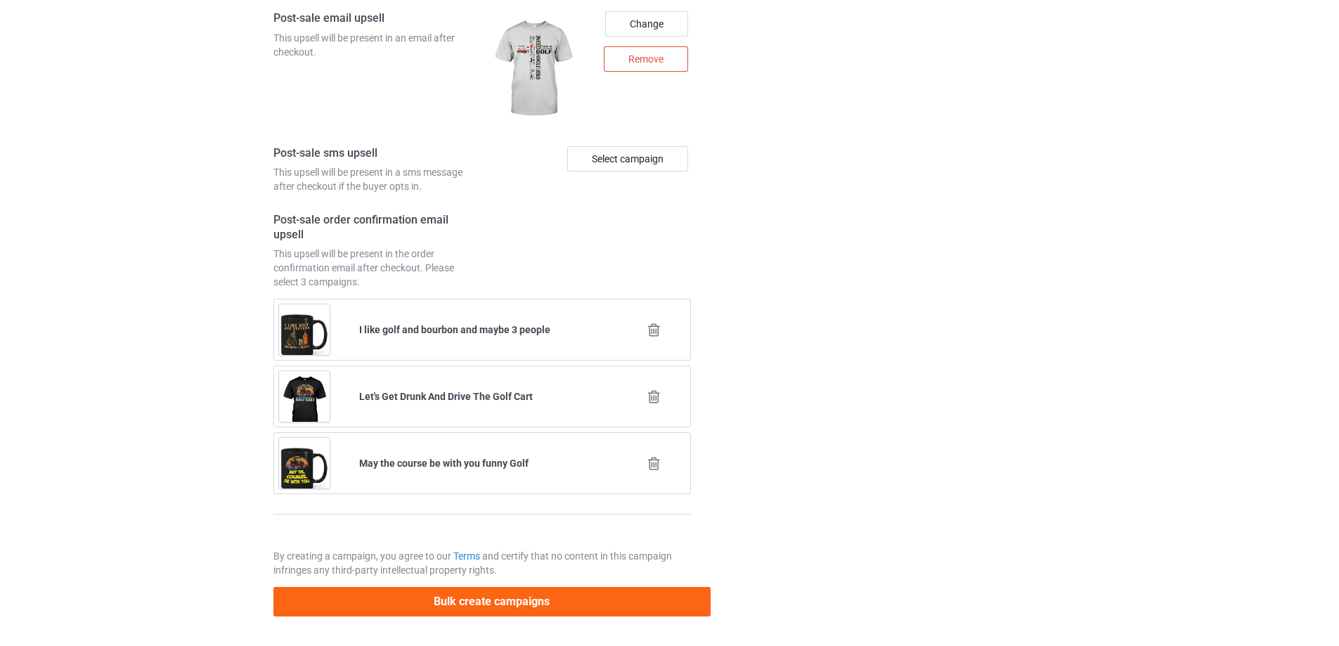
click at [490, 613] on button "Bulk create campaigns" at bounding box center [491, 601] width 437 height 29
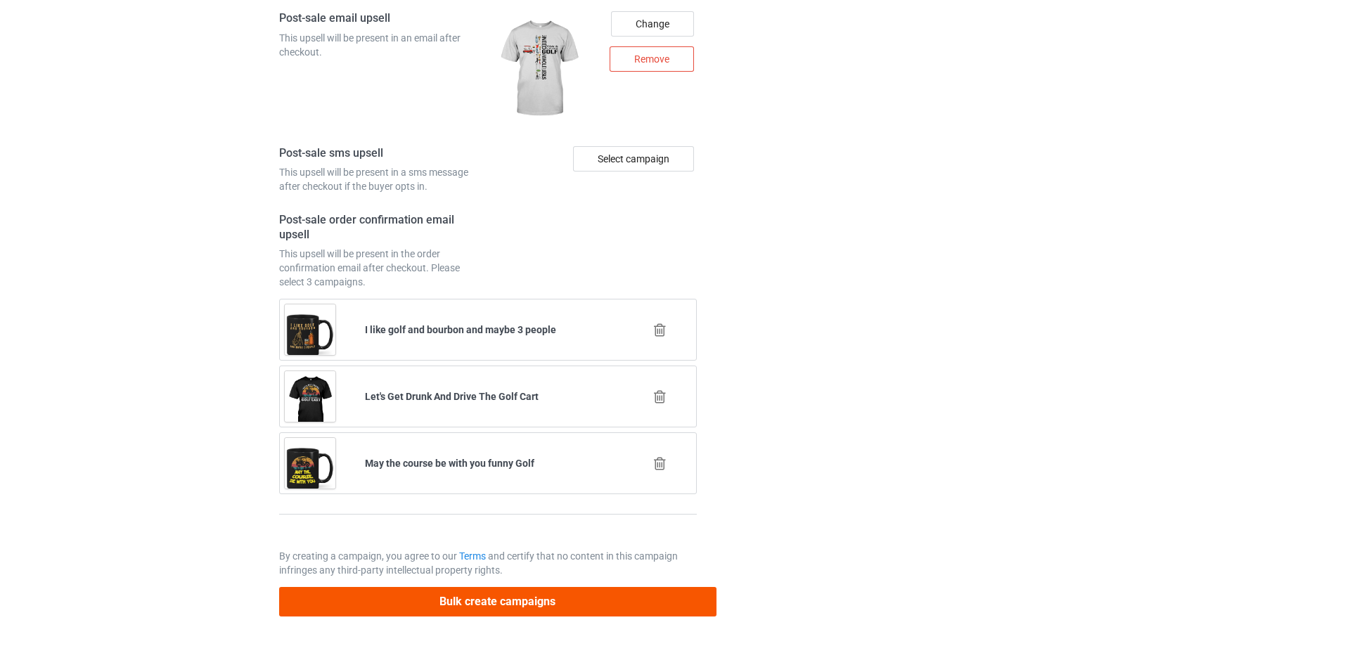
scroll to position [0, 0]
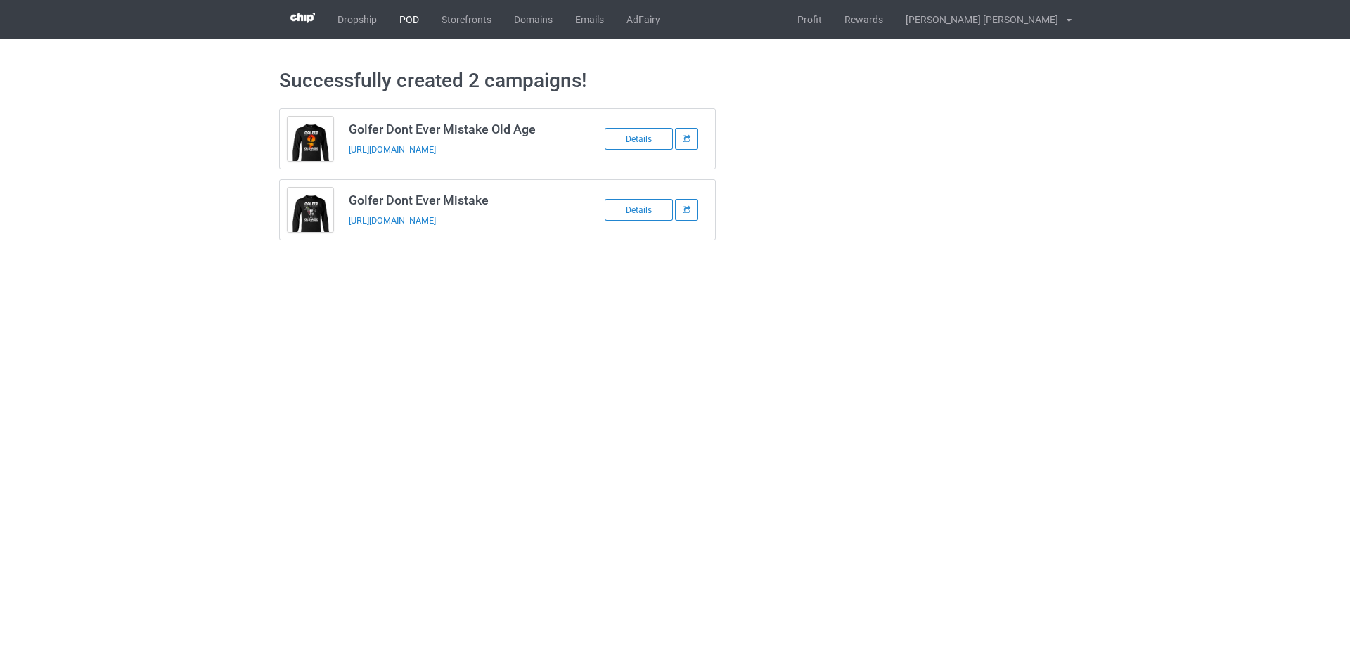
click at [403, 15] on link "POD" at bounding box center [409, 19] width 42 height 39
